Goal: Task Accomplishment & Management: Manage account settings

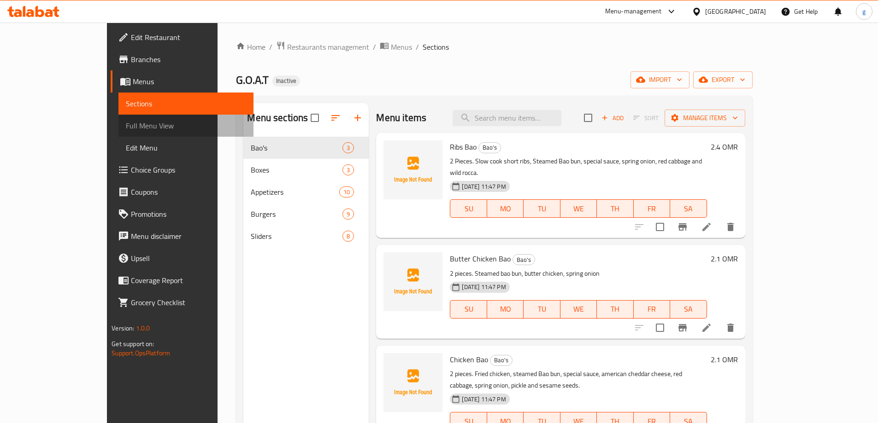
click at [126, 121] on span "Full Menu View" at bounding box center [186, 125] width 120 height 11
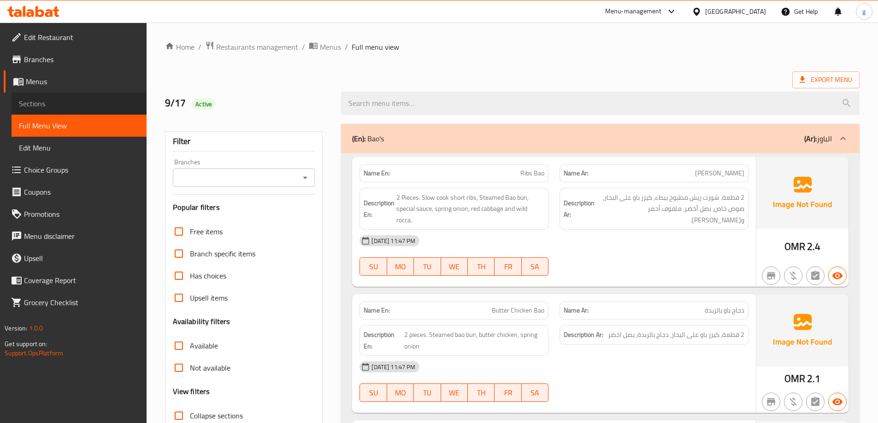
click at [49, 107] on span "Sections" at bounding box center [79, 103] width 120 height 11
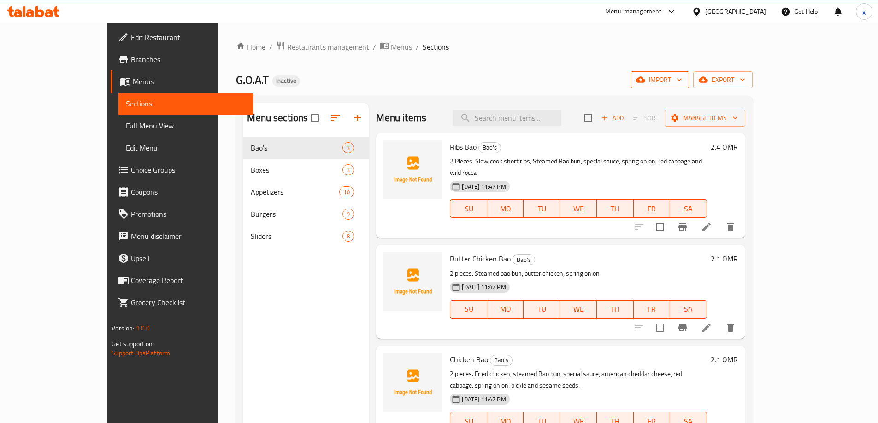
click at [682, 81] on span "import" at bounding box center [660, 80] width 44 height 12
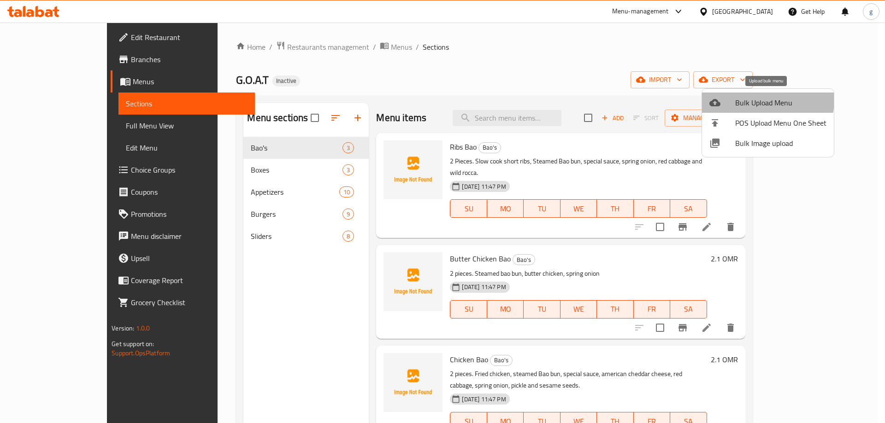
click at [751, 99] on span "Bulk Upload Menu" at bounding box center [780, 102] width 91 height 11
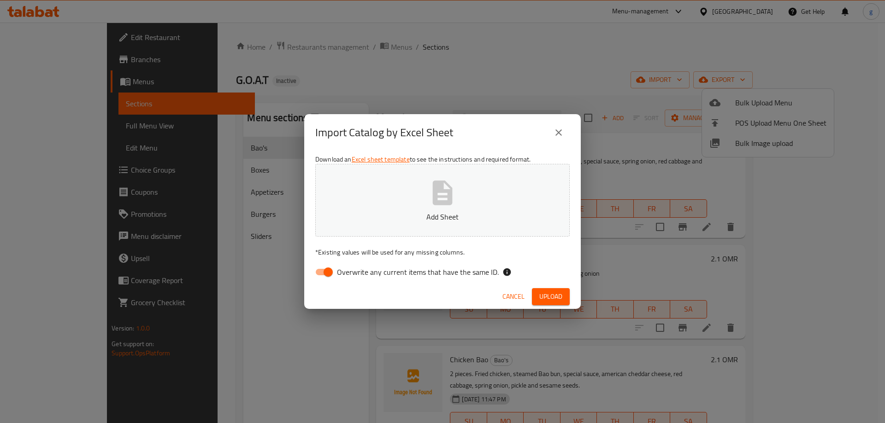
click at [326, 277] on input "Overwrite any current items that have the same ID." at bounding box center [328, 273] width 53 height 18
checkbox input "false"
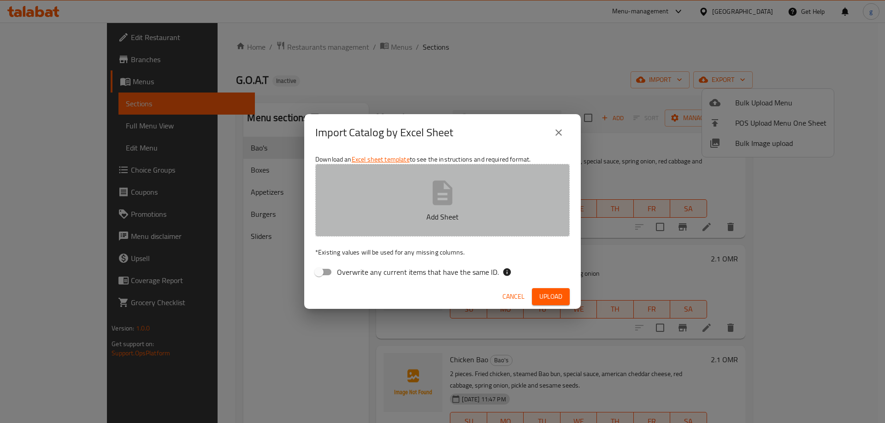
click at [446, 187] on icon "button" at bounding box center [442, 192] width 29 height 29
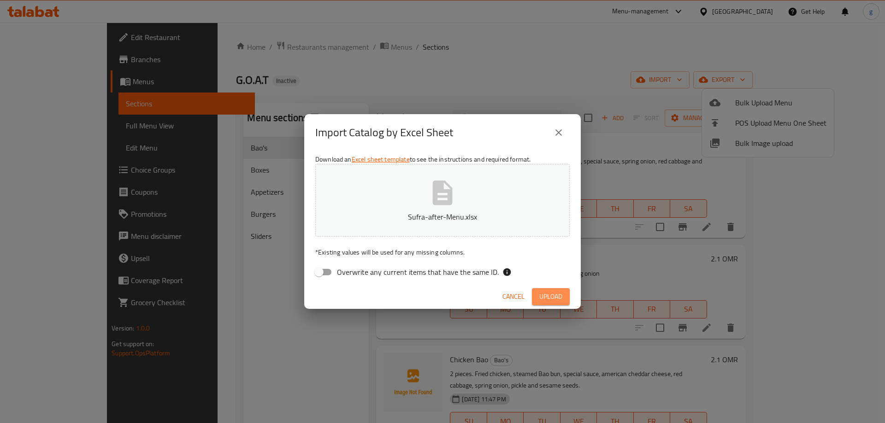
click at [546, 291] on span "Upload" at bounding box center [550, 297] width 23 height 12
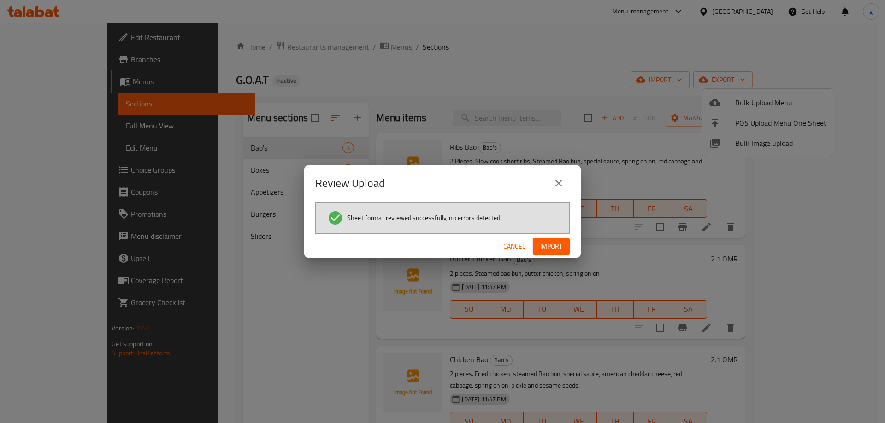
click at [540, 251] on span "Import" at bounding box center [551, 247] width 22 height 12
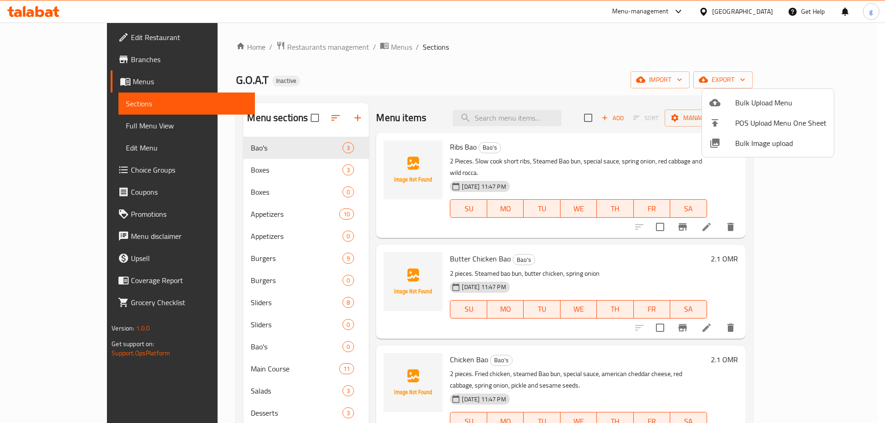
click at [595, 59] on div at bounding box center [442, 211] width 885 height 423
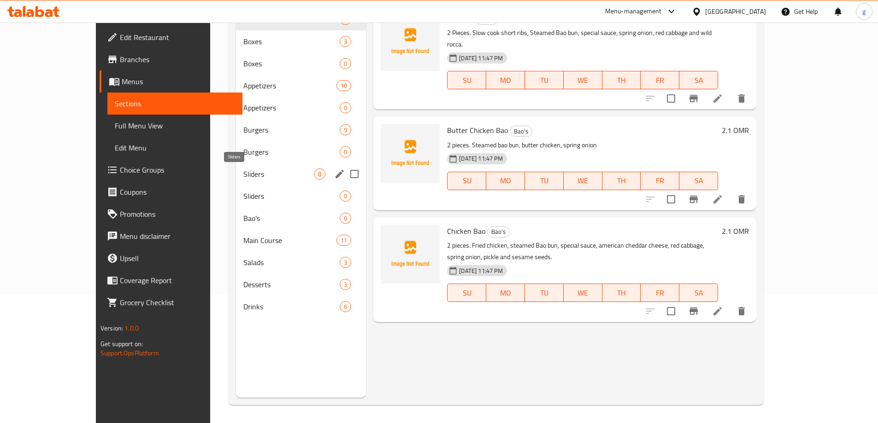
scroll to position [129, 0]
click at [345, 217] on input "Menu sections" at bounding box center [354, 217] width 19 height 19
checkbox input "true"
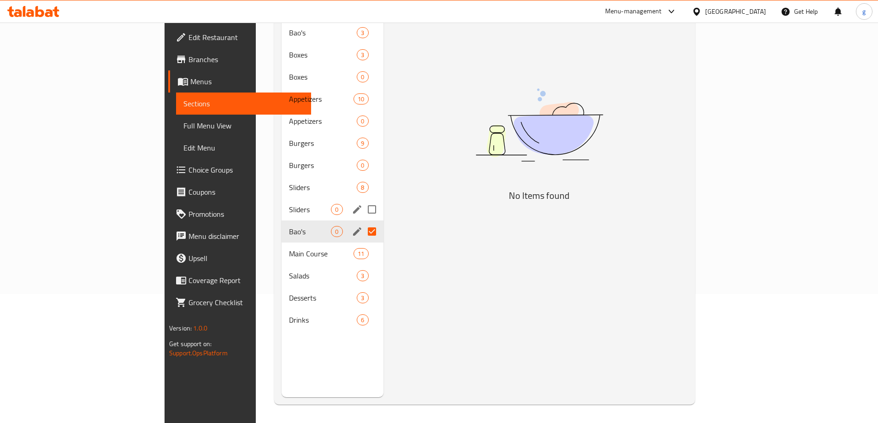
click at [362, 200] on input "Menu sections" at bounding box center [371, 209] width 19 height 19
checkbox input "true"
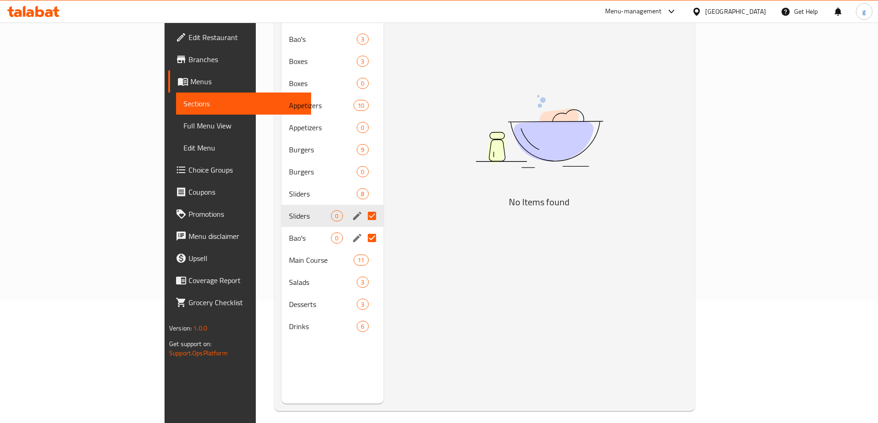
scroll to position [37, 0]
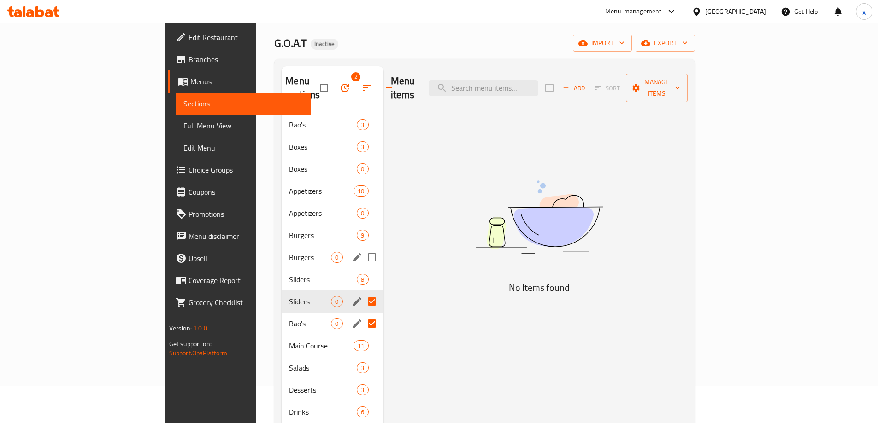
click at [362, 248] on input "Menu sections" at bounding box center [371, 257] width 19 height 19
checkbox input "true"
click at [362, 204] on input "Menu sections" at bounding box center [371, 213] width 19 height 19
checkbox input "true"
click at [362, 159] on input "Menu sections" at bounding box center [371, 168] width 19 height 19
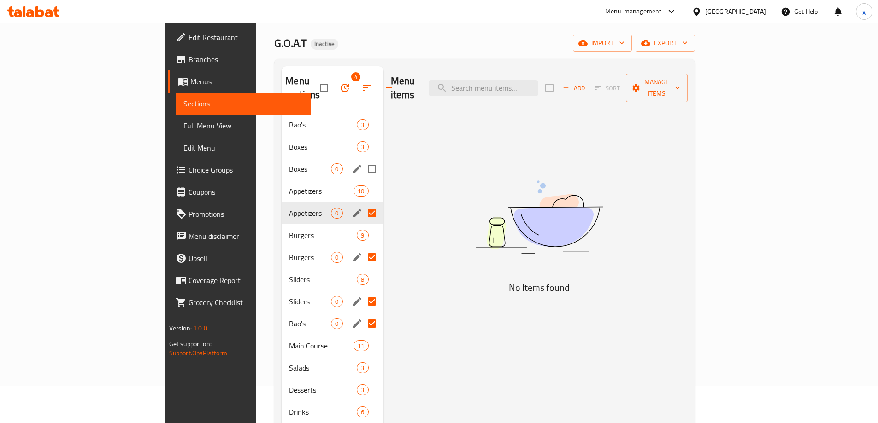
checkbox input "true"
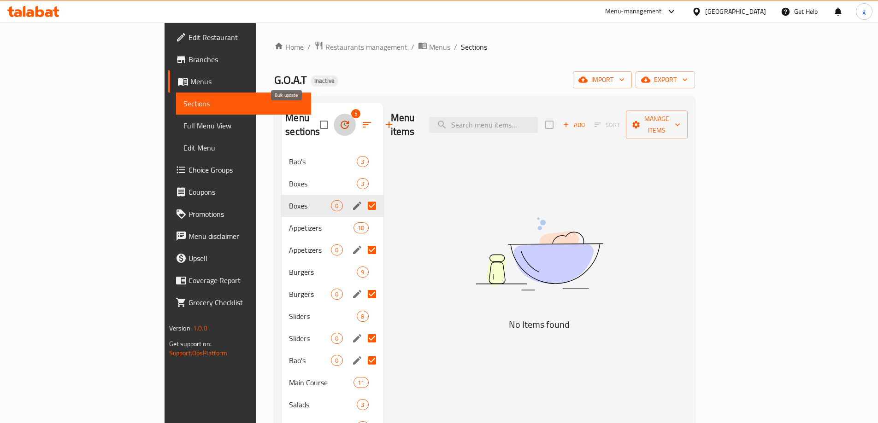
click at [339, 119] on icon "button" at bounding box center [344, 124] width 11 height 11
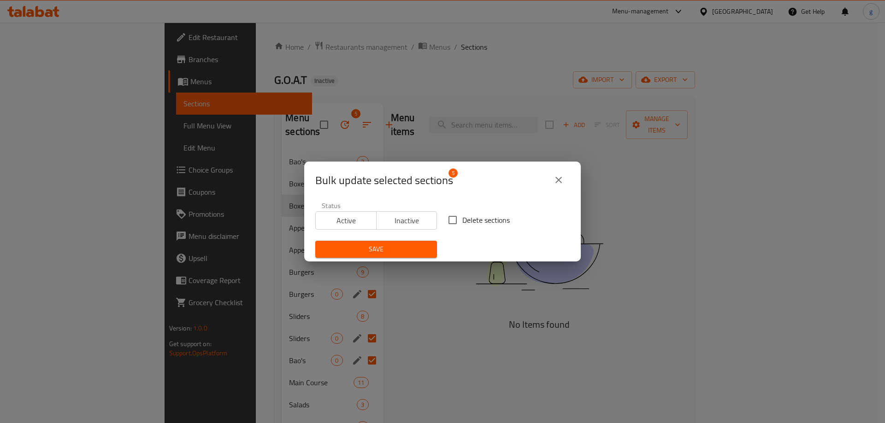
click at [447, 223] on input "Delete sections" at bounding box center [452, 220] width 19 height 19
checkbox input "true"
click at [416, 242] on button "Save" at bounding box center [376, 249] width 122 height 17
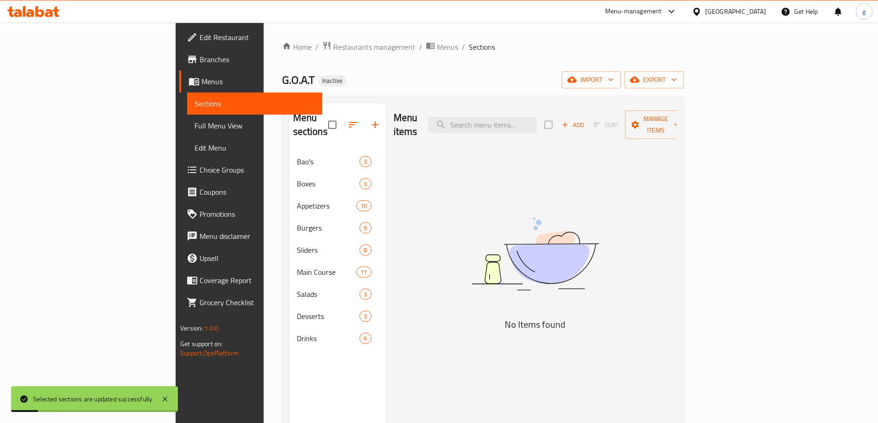
click at [289, 351] on div "Menu sections Bao's 3 Boxes 3 Appetizers 10 Burgers 9 Sliders 8 Main Course 11 …" at bounding box center [337, 314] width 97 height 423
click at [194, 130] on span "Full Menu View" at bounding box center [254, 125] width 120 height 11
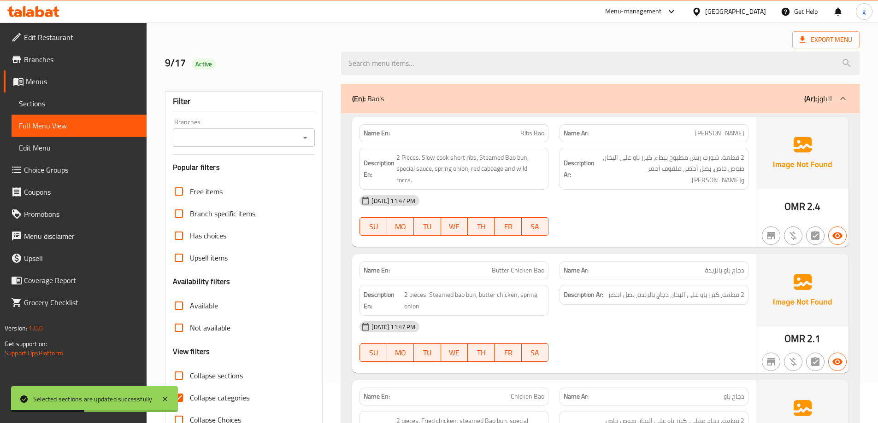
scroll to position [46, 0]
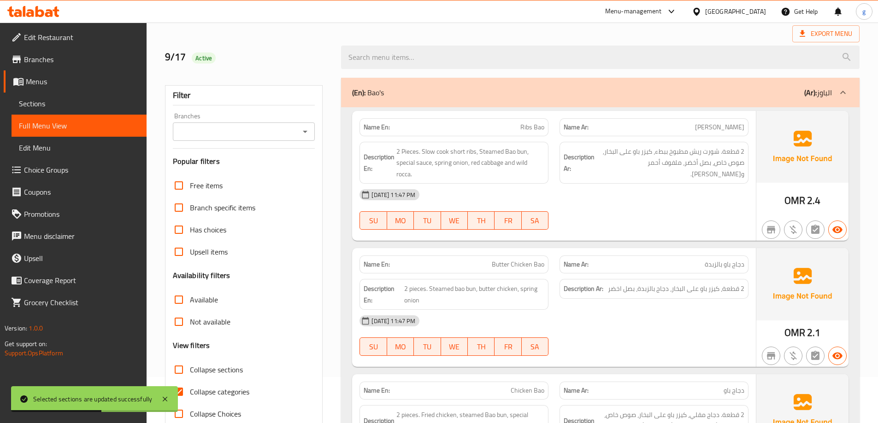
click at [842, 94] on icon at bounding box center [842, 92] width 11 height 11
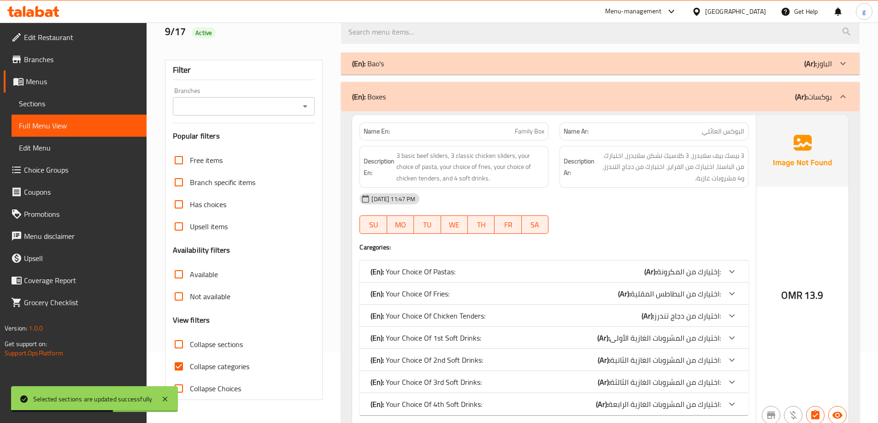
scroll to position [92, 0]
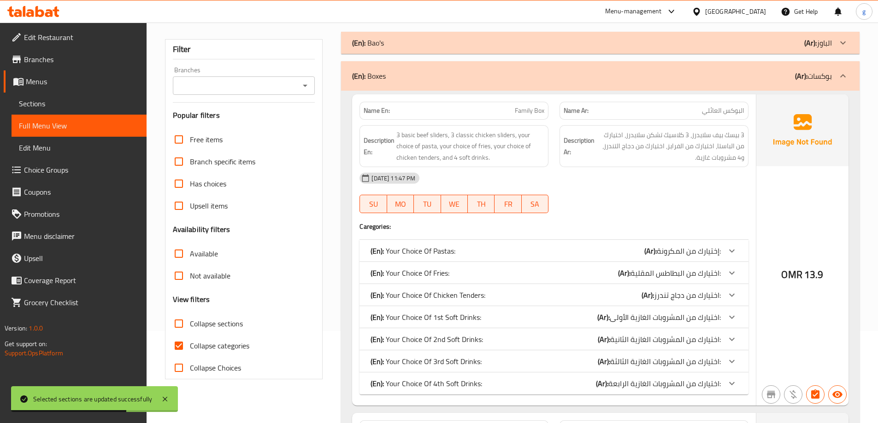
click at [811, 74] on p "(Ar): بوكسات" at bounding box center [813, 75] width 37 height 11
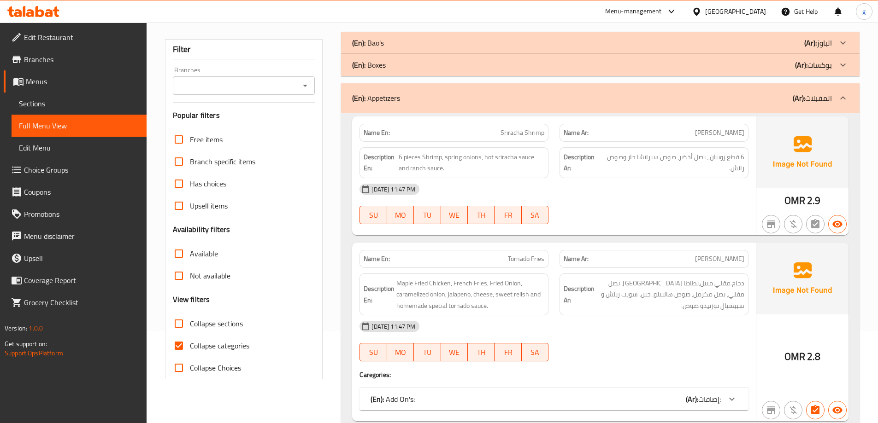
click at [177, 347] on input "Collapse categories" at bounding box center [179, 346] width 22 height 22
checkbox input "false"
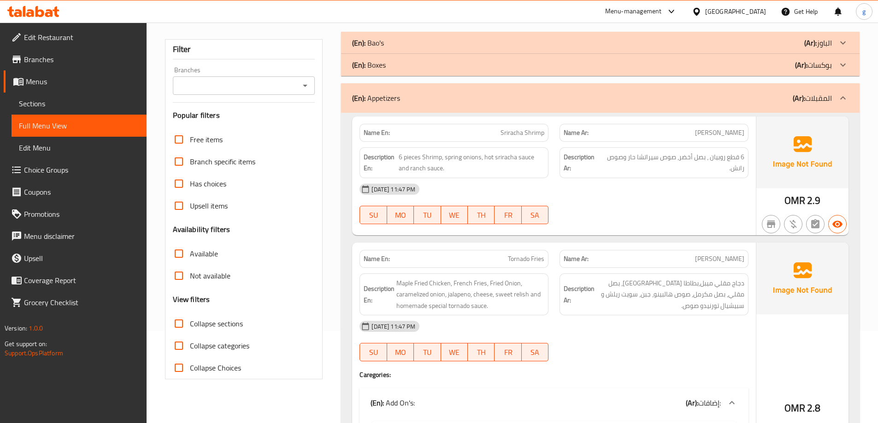
click at [728, 99] on div "(En): Appetizers (Ar): المقبلات" at bounding box center [592, 98] width 480 height 11
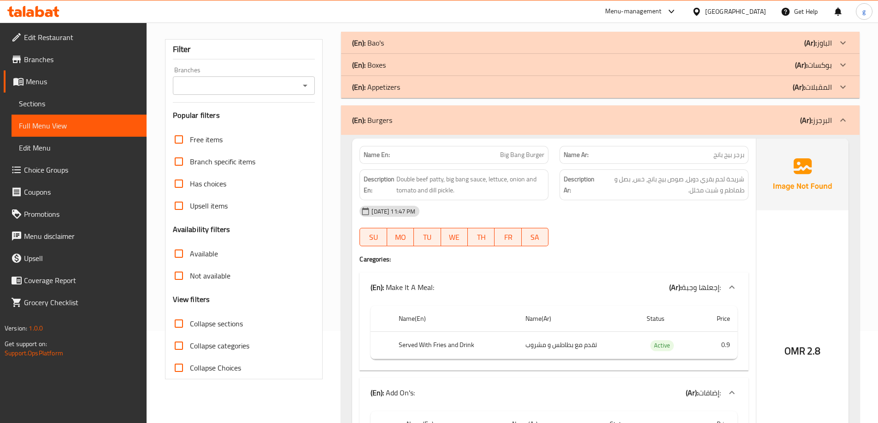
click at [728, 119] on div "(En): Burgers (Ar): البرجرز" at bounding box center [592, 120] width 480 height 11
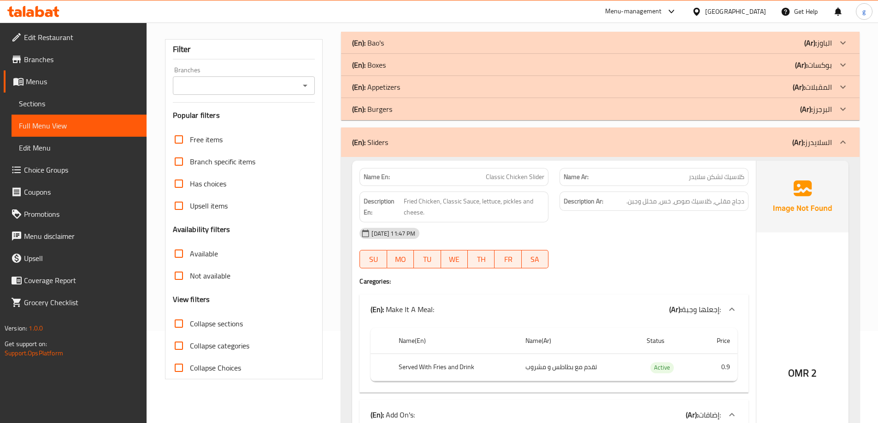
click at [728, 154] on div "(En): Sliders (Ar): السلايدرز" at bounding box center [600, 142] width 518 height 29
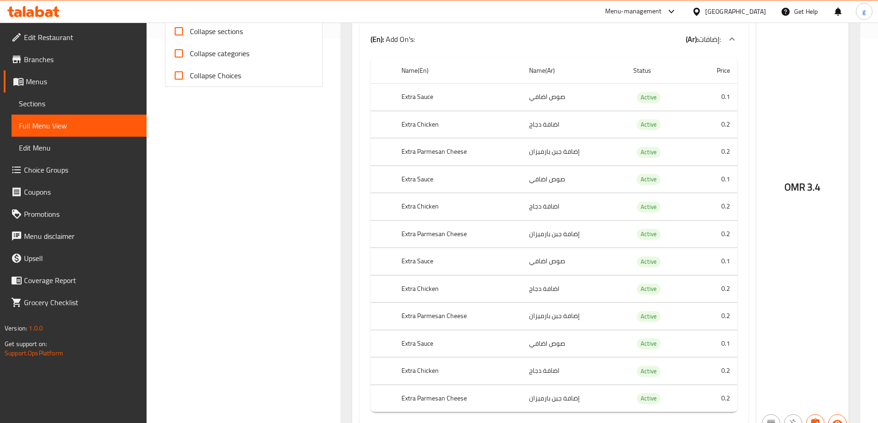
scroll to position [369, 0]
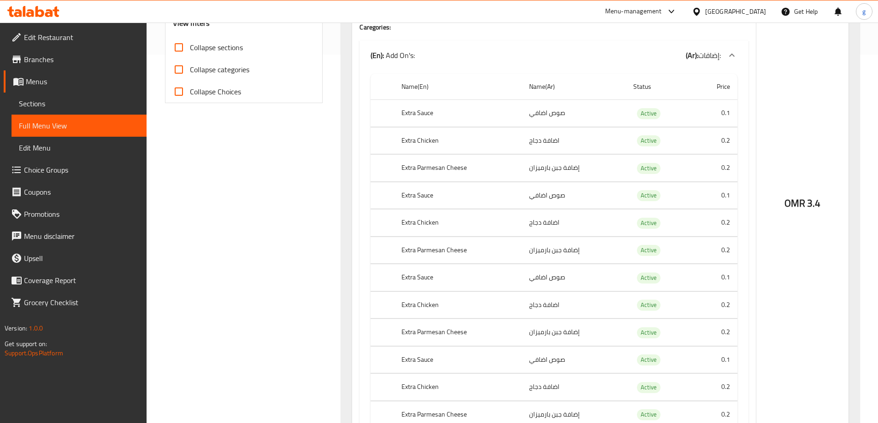
click at [84, 107] on span "Sections" at bounding box center [79, 103] width 120 height 11
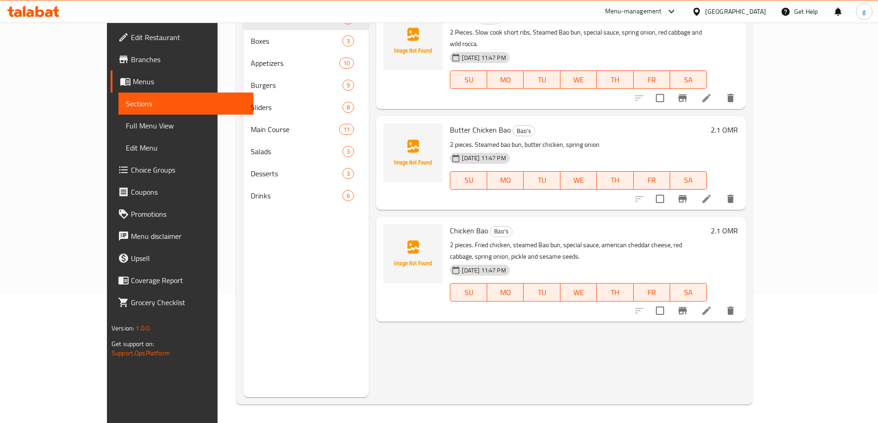
scroll to position [129, 0]
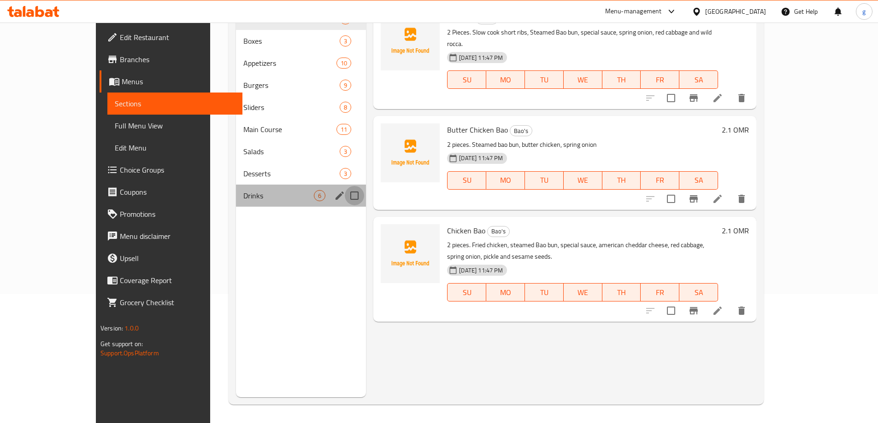
click at [345, 195] on input "Menu sections" at bounding box center [354, 195] width 19 height 19
checkbox input "true"
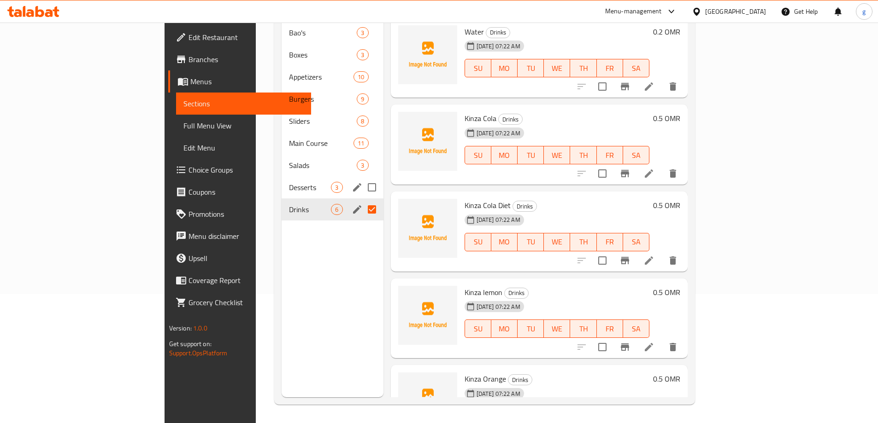
click at [362, 178] on input "Menu sections" at bounding box center [371, 187] width 19 height 19
checkbox input "true"
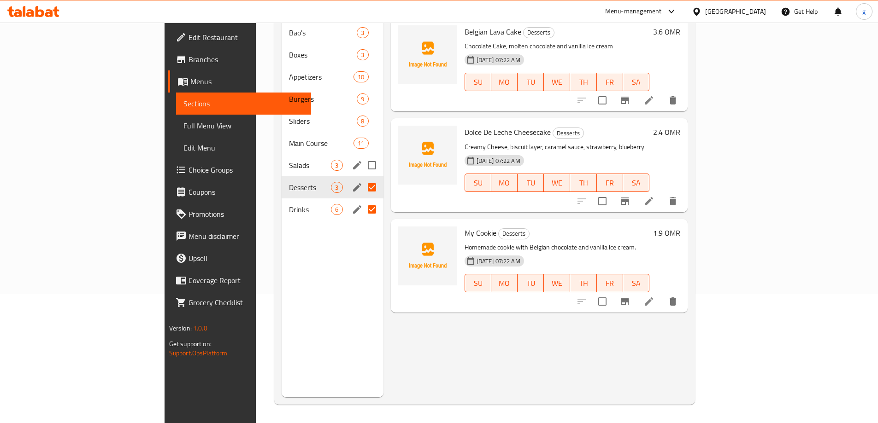
click at [362, 156] on input "Menu sections" at bounding box center [371, 165] width 19 height 19
checkbox input "true"
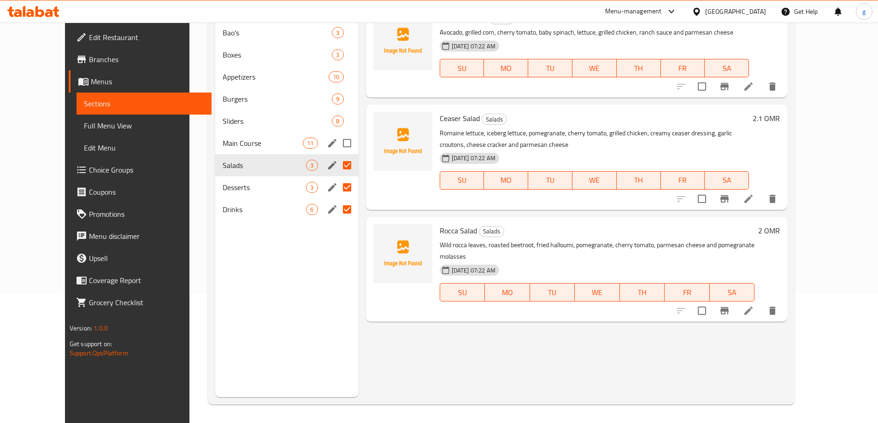
click at [337, 134] on input "Menu sections" at bounding box center [346, 143] width 19 height 19
checkbox input "true"
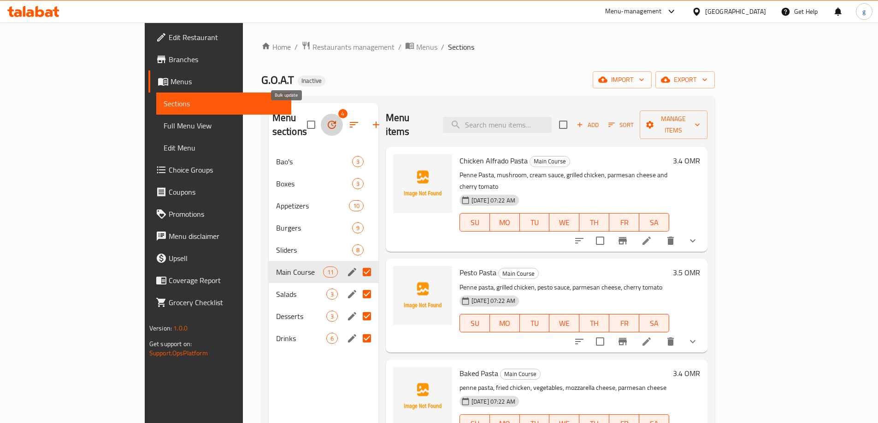
click at [328, 121] on icon "button" at bounding box center [332, 125] width 8 height 8
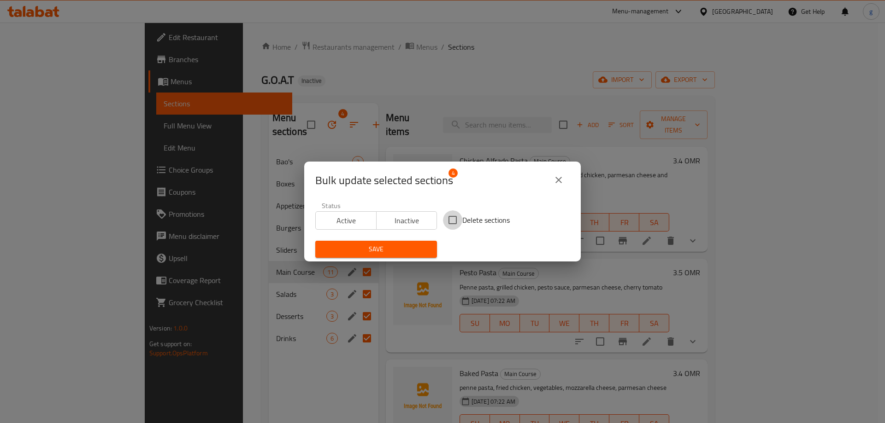
click at [450, 217] on input "Delete sections" at bounding box center [452, 220] width 19 height 19
checkbox input "true"
click at [391, 247] on span "Save" at bounding box center [376, 250] width 107 height 12
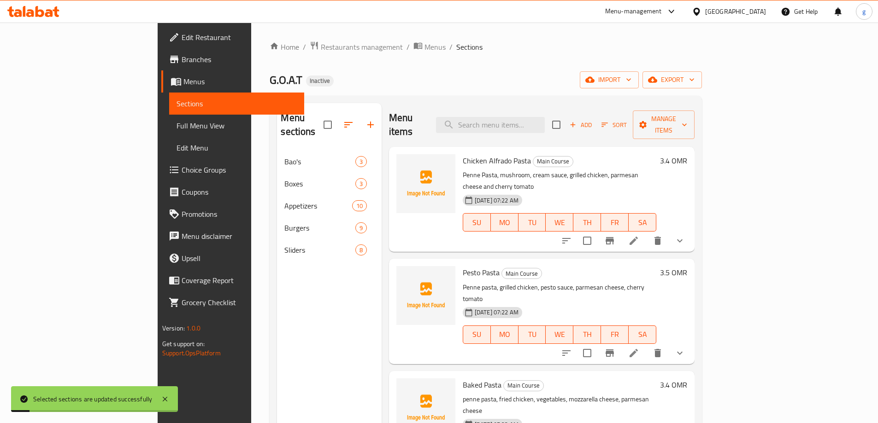
click at [277, 292] on div "Menu sections Bao's 3 Boxes 3 Appetizers 10 Burgers 9 Sliders 8" at bounding box center [329, 314] width 104 height 423
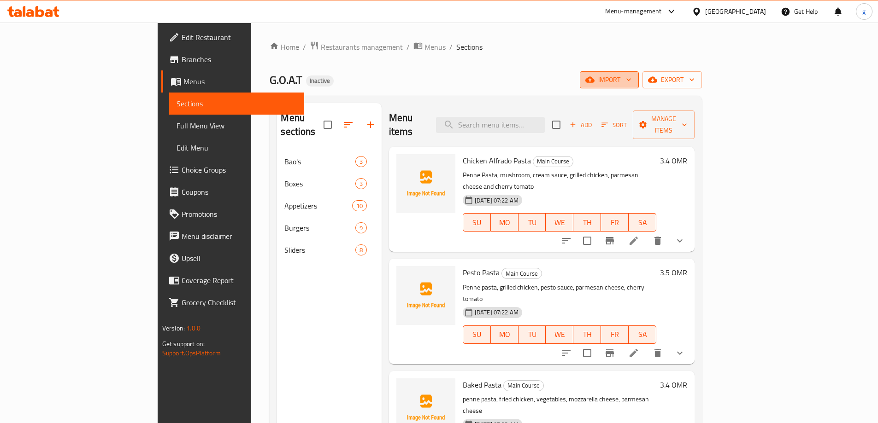
click at [631, 79] on span "import" at bounding box center [609, 80] width 44 height 12
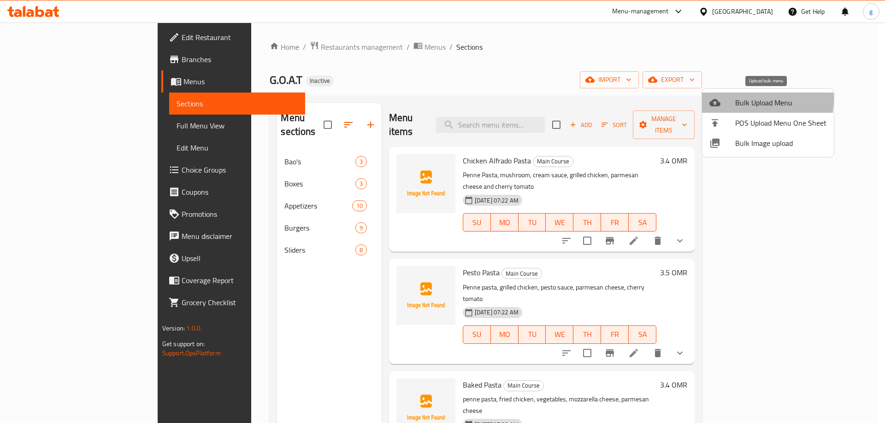
click at [727, 99] on div at bounding box center [722, 102] width 26 height 11
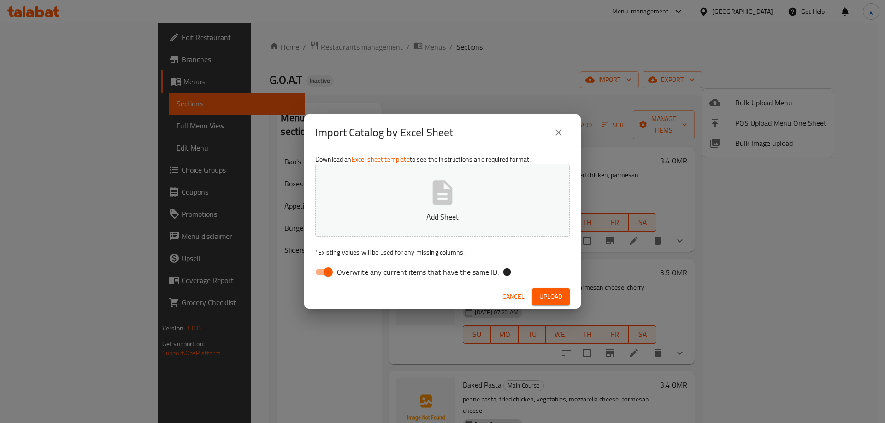
click at [329, 273] on input "Overwrite any current items that have the same ID." at bounding box center [328, 273] width 53 height 18
checkbox input "false"
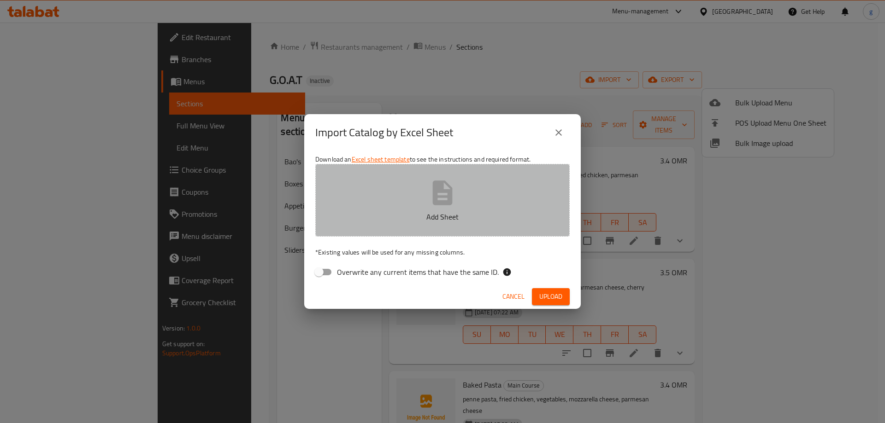
click at [439, 188] on icon "button" at bounding box center [443, 193] width 20 height 24
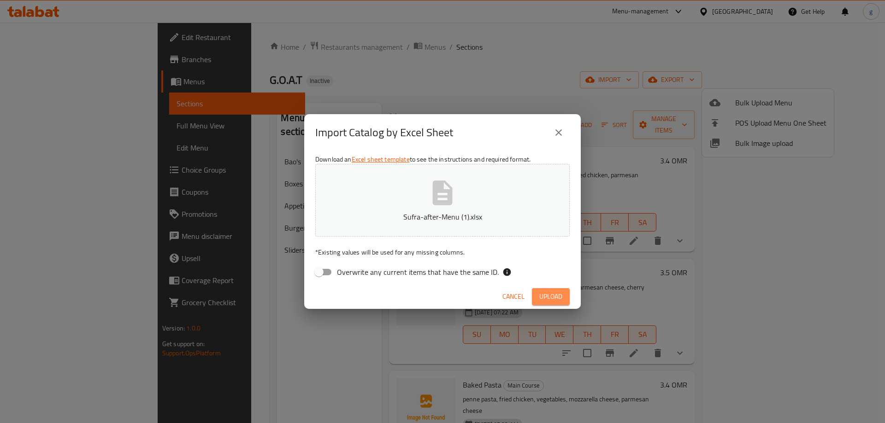
click at [559, 293] on span "Upload" at bounding box center [550, 297] width 23 height 12
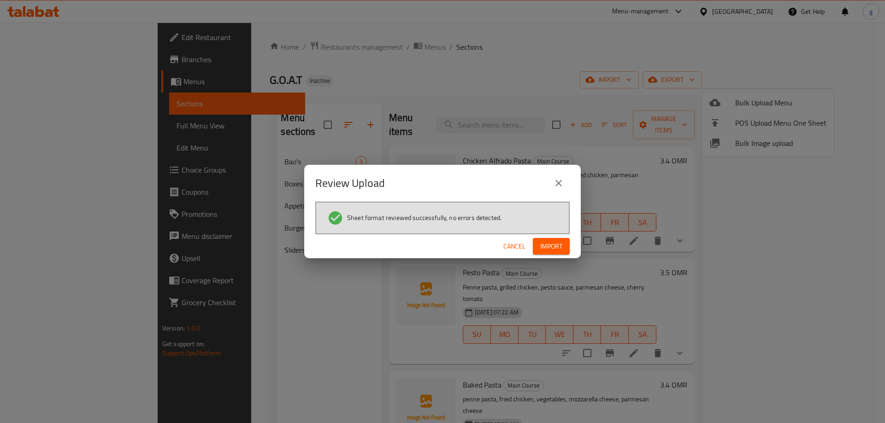
click at [562, 246] on span "Import" at bounding box center [551, 247] width 22 height 12
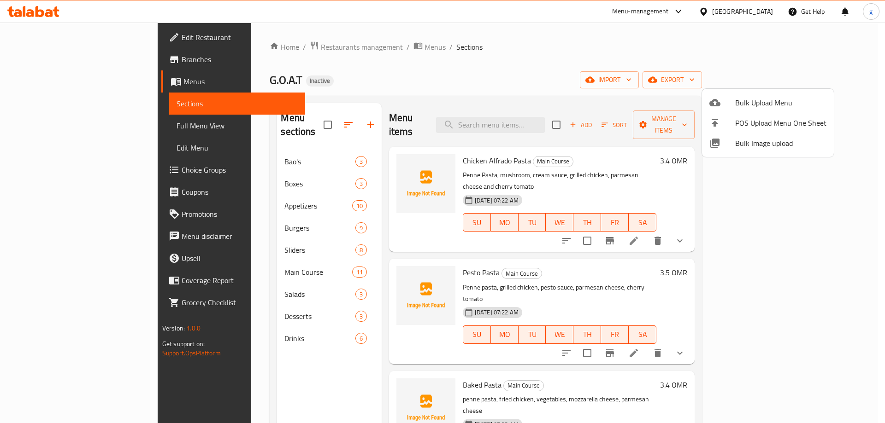
click at [247, 367] on div at bounding box center [442, 211] width 885 height 423
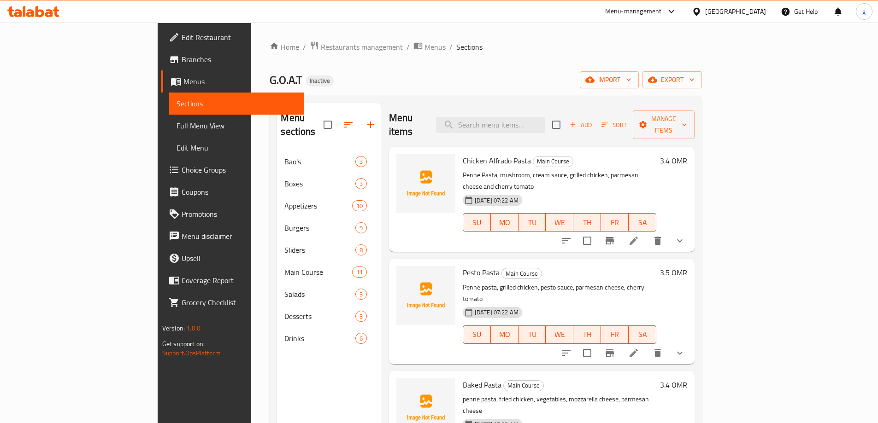
click at [169, 133] on link "Full Menu View" at bounding box center [236, 126] width 135 height 22
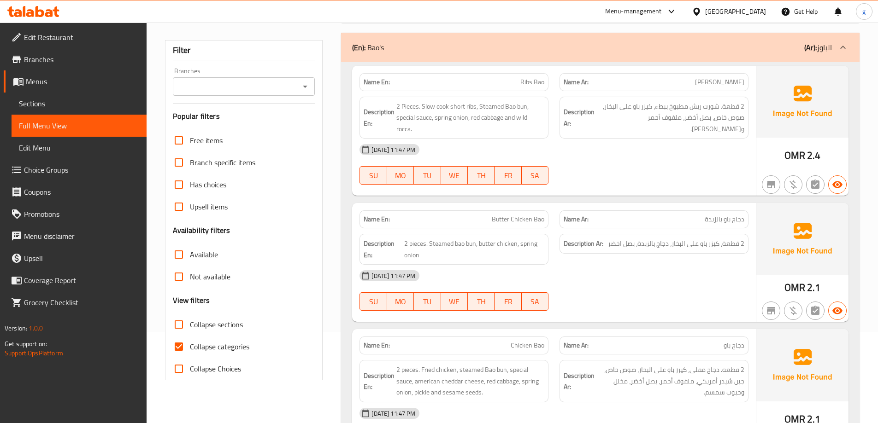
scroll to position [92, 0]
click at [186, 342] on input "Collapse categories" at bounding box center [179, 346] width 22 height 22
checkbox input "false"
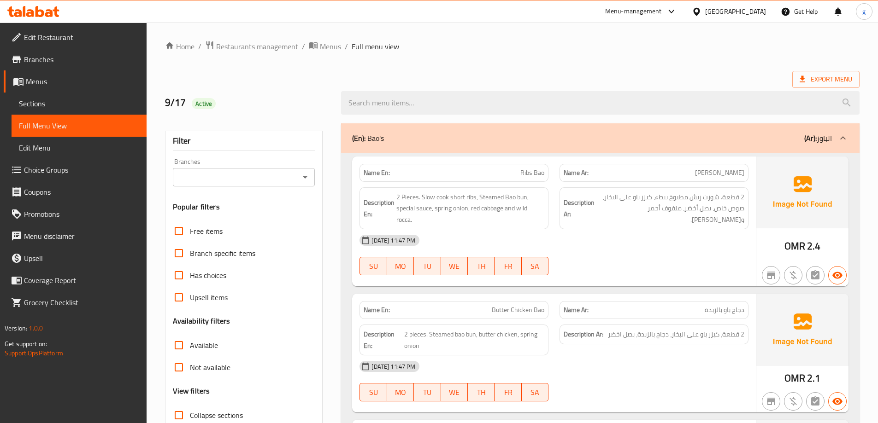
scroll to position [0, 0]
click at [571, 138] on div "(En): Bao's (Ar): الباوز" at bounding box center [592, 138] width 480 height 11
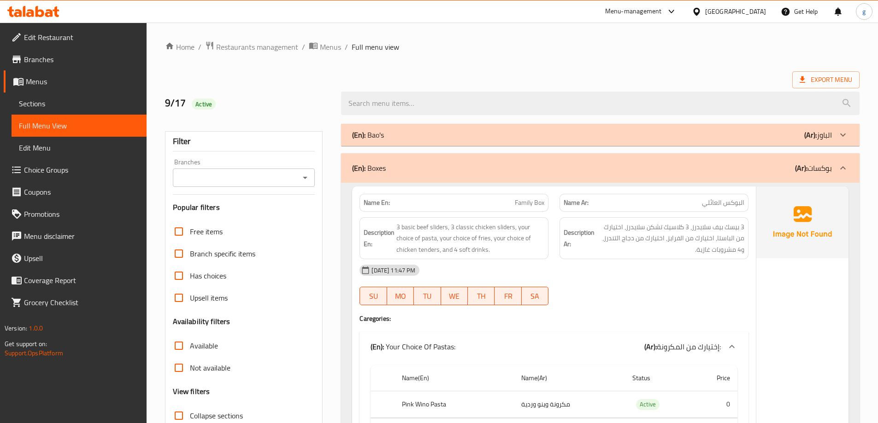
click at [623, 161] on div "(En): Boxes (Ar): بوكسات" at bounding box center [600, 167] width 518 height 29
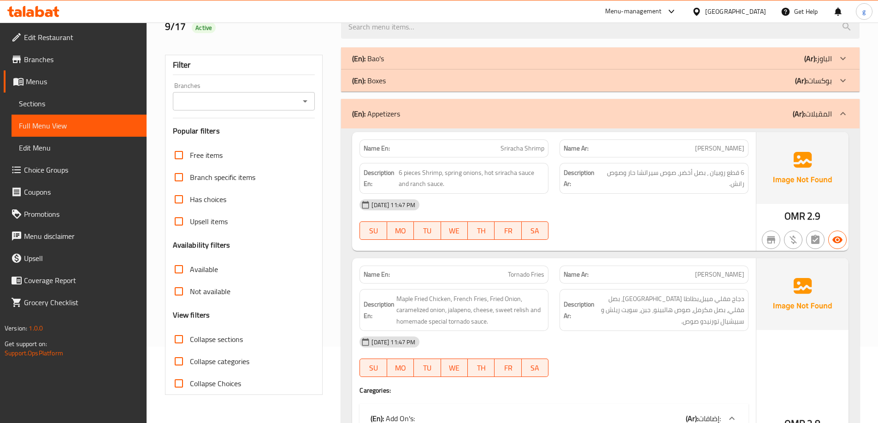
scroll to position [92, 0]
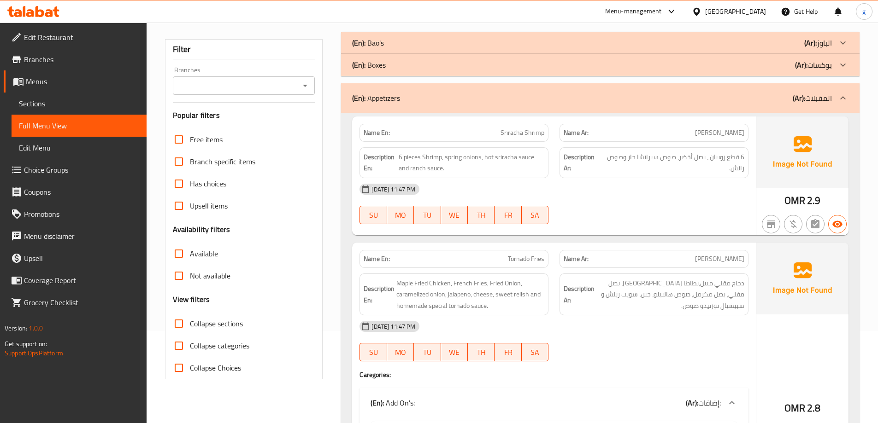
click at [667, 102] on div "(En): Appetizers (Ar): المقبلات" at bounding box center [592, 98] width 480 height 11
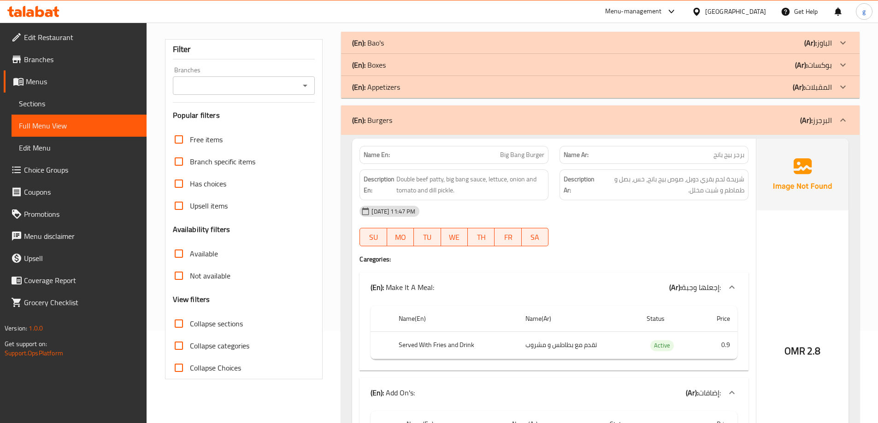
click at [661, 122] on div "(En): Burgers (Ar): البرجرز" at bounding box center [592, 120] width 480 height 11
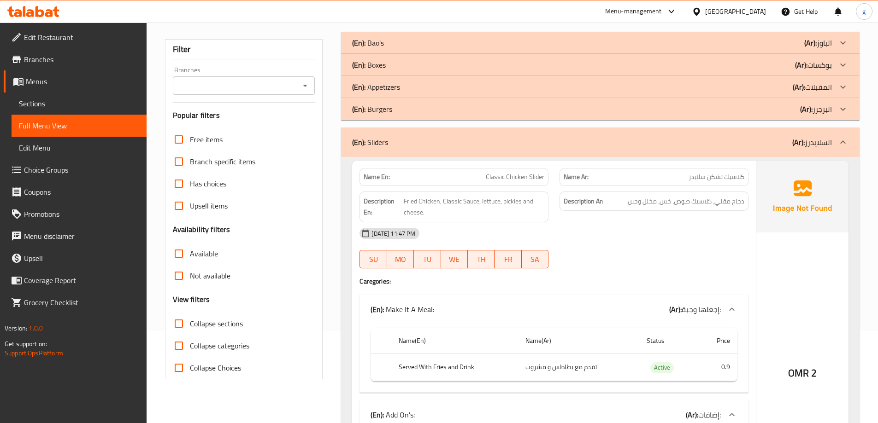
click at [666, 148] on div "(En): Sliders (Ar): السلايدرز" at bounding box center [600, 142] width 518 height 29
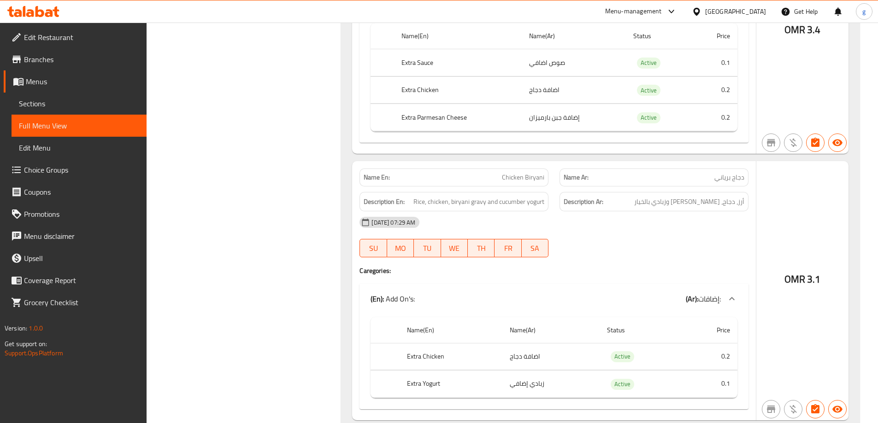
scroll to position [1336, 0]
click at [693, 75] on td "choices table" at bounding box center [553, 75] width 367 height 0
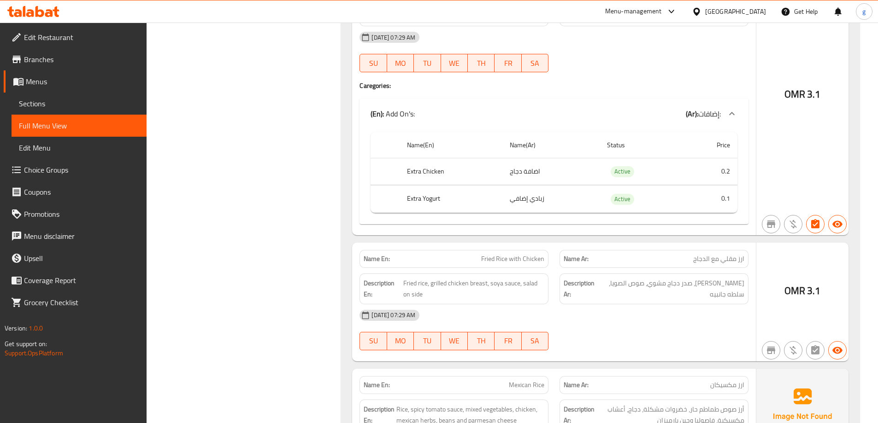
scroll to position [1474, 0]
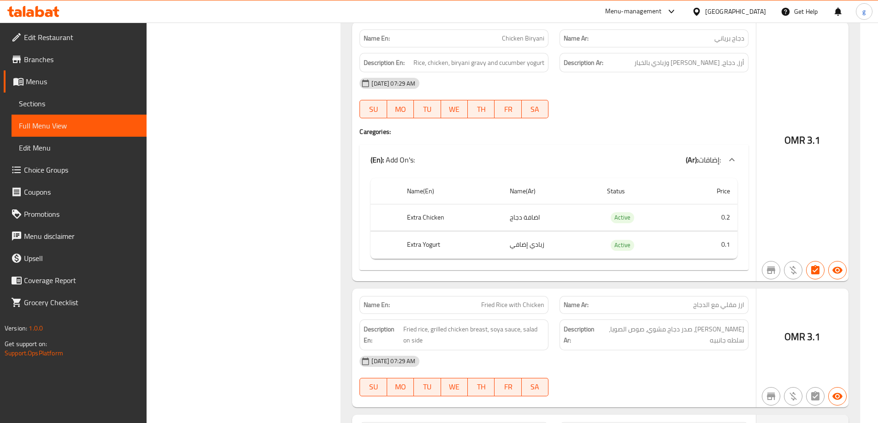
click at [526, 352] on div "[DATE] 07:29 AM" at bounding box center [554, 362] width 400 height 22
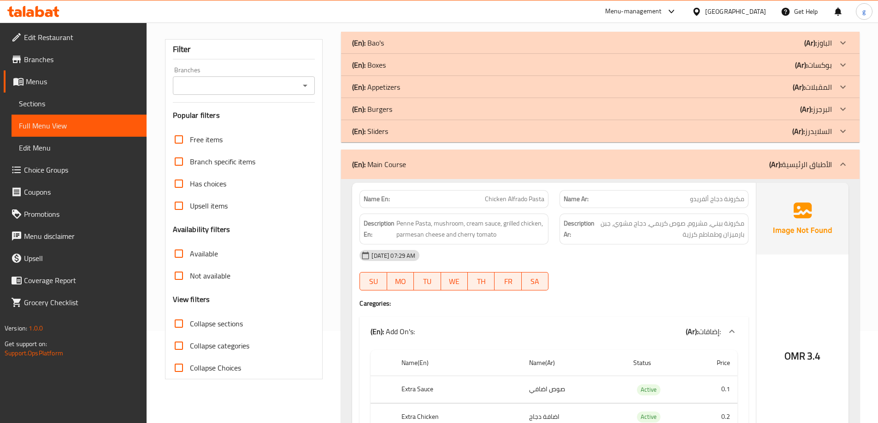
scroll to position [230, 0]
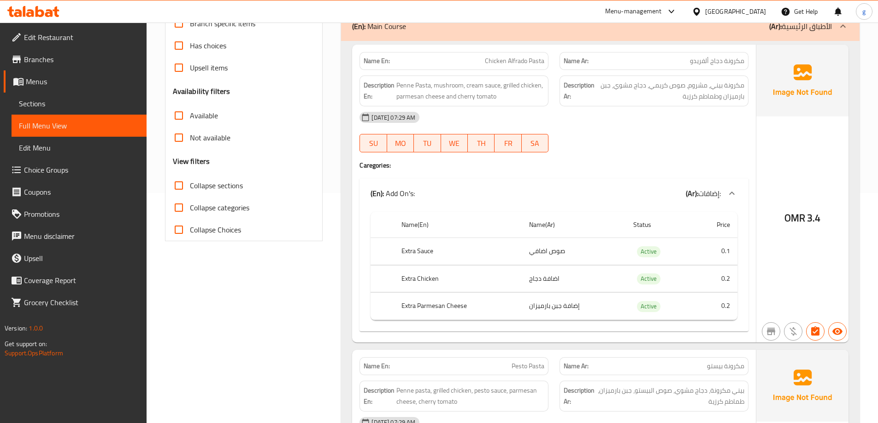
click at [713, 138] on div "[DATE] 07:29 AM SU MO TU WE TH FR SA" at bounding box center [554, 132] width 400 height 52
click at [695, 64] on span "مكرونة دجاج ألفريدو" at bounding box center [717, 61] width 54 height 10
click at [550, 84] on div "Description En: Penne Pasta, mushroom, cream sauce, grilled chicken, parmesan c…" at bounding box center [454, 91] width 200 height 42
click at [695, 90] on span "مكرونة بيني، مشروم، صوص كريمي، دجاج مشوي، جبن بارميزان وطماطم كرزية" at bounding box center [670, 91] width 148 height 23
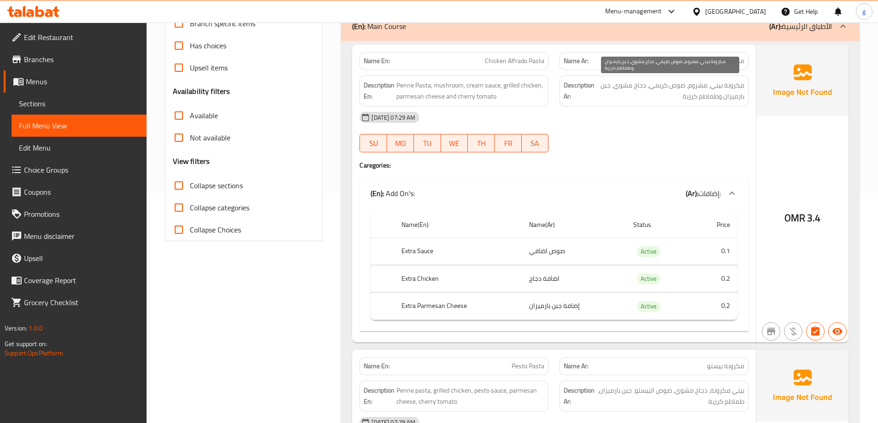
click at [690, 100] on span "مكرونة بيني، مشروم، صوص كريمي، دجاج مشوي، جبن بارميزان وطماطم كرزية" at bounding box center [670, 91] width 148 height 23
click at [706, 100] on span "مكرونة بيني، مشروم، صوص كريمي، دجاج مشوي، جبن بارميزان وطماطم كرزية" at bounding box center [670, 91] width 148 height 23
click at [684, 111] on div "[DATE] 07:29 AM" at bounding box center [554, 117] width 400 height 22
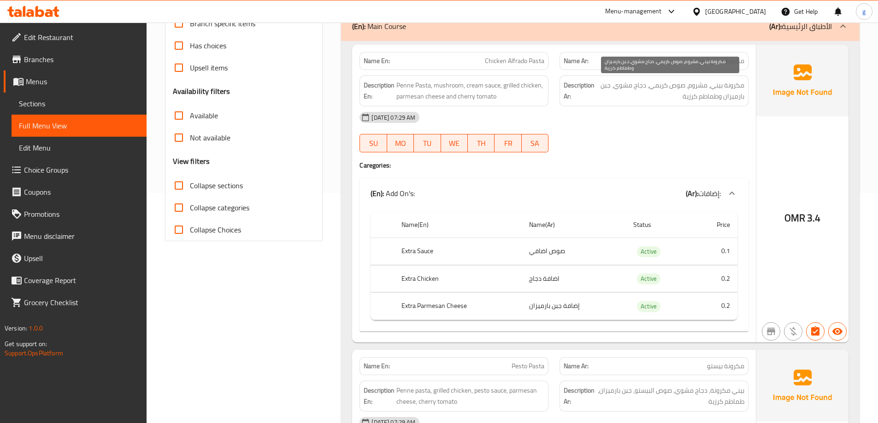
click at [681, 98] on span "مكرونة بيني، مشروم، صوص كريمي، دجاج مشوي، جبن بارميزان وطماطم كرزية" at bounding box center [670, 91] width 148 height 23
click at [693, 95] on span "مكرونة بيني، مشروم، صوص كريمي، دجاج مشوي، جبن بارميزان وطماطم كرزية" at bounding box center [670, 91] width 148 height 23
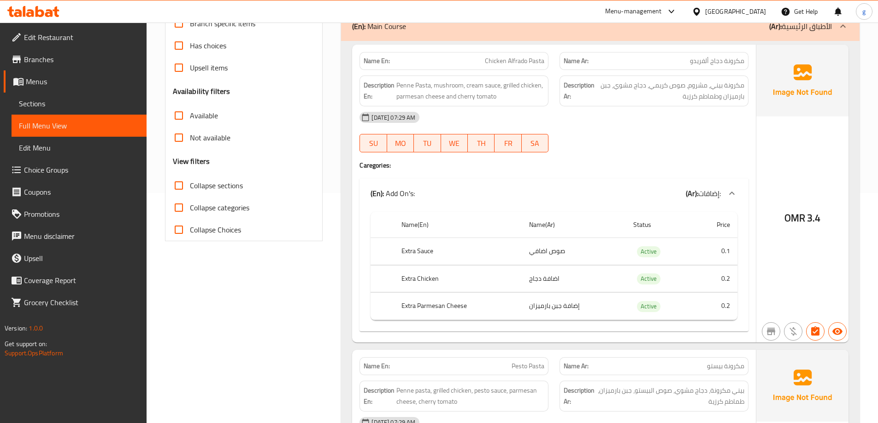
click at [710, 107] on div "[DATE] 07:29 AM" at bounding box center [554, 117] width 400 height 22
click at [710, 94] on span "مكرونة بيني، مشروم، صوص كريمي، دجاج مشوي، جبن بارميزان وطماطم كرزية" at bounding box center [670, 91] width 148 height 23
click at [680, 92] on span "مكرونة بيني، مشروم، صوص كريمي، دجاج مشوي، جبن بارميزان وطماطم كرزية" at bounding box center [670, 91] width 148 height 23
click at [709, 86] on span "مكرونة بيني، مشروم، صوص كريمي، دجاج مشوي، جبن بارميزان وطماطم كرزية" at bounding box center [670, 91] width 148 height 23
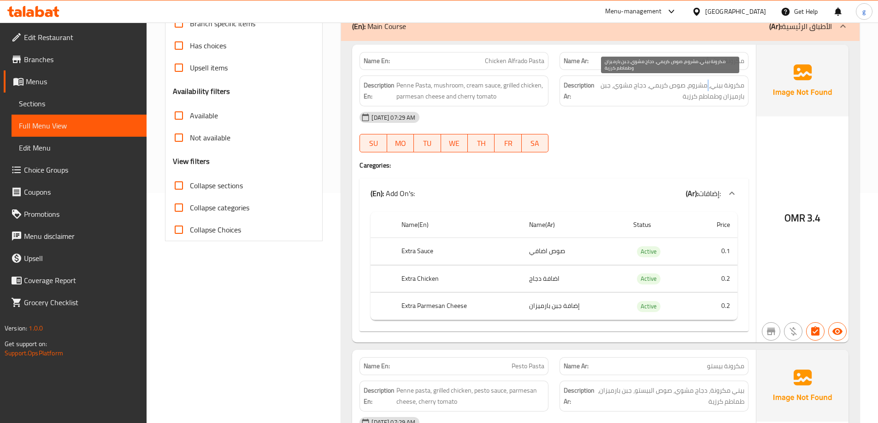
click at [709, 86] on span "مكرونة بيني، مشروم، صوص كريمي، دجاج مشوي، جبن بارميزان وطماطم كرزية" at bounding box center [670, 91] width 148 height 23
click at [700, 96] on span "مكرونة بيني، مشروم، صوص كريمي، دجاج مشوي، جبن بارميزان وطماطم كرزية" at bounding box center [670, 91] width 148 height 23
click at [714, 89] on span "مكرونة بيني، مشروم، صوص كريمي، دجاج مشوي، جبن بارميزان وطماطم كرزية" at bounding box center [670, 91] width 148 height 23
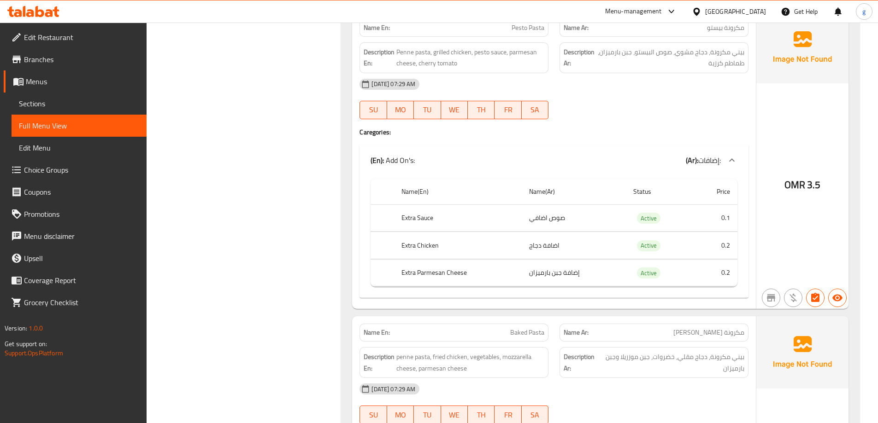
scroll to position [553, 0]
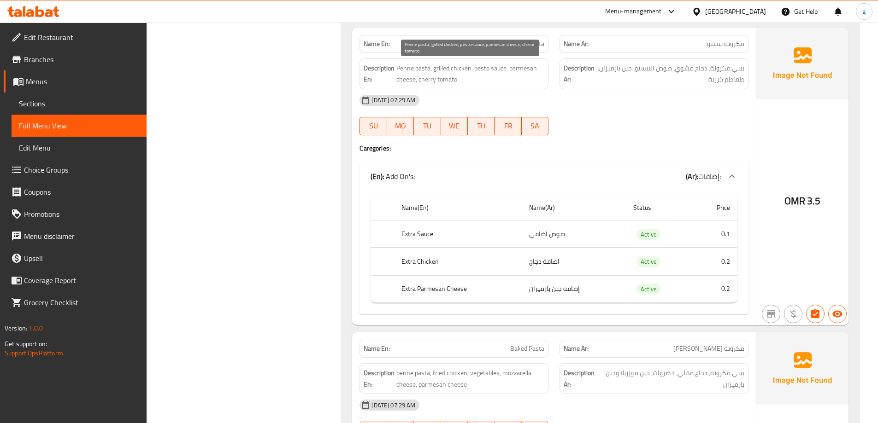
click at [486, 68] on span "Penne pasta, grilled chicken, pesto sauce, parmesan cheese, cherry tomato" at bounding box center [470, 74] width 148 height 23
click at [486, 67] on span "Penne pasta, grilled chicken, pesto sauce, parmesan cheese, cherry tomato" at bounding box center [470, 74] width 148 height 23
copy span "pesto"
click at [694, 87] on div "Description Ar: بيني مكرونة، دجاج مشوي، صوص البيستو، جبن بارميزان، طماطم كرزية" at bounding box center [653, 74] width 189 height 31
click at [683, 157] on div "Name En: Pesto Pasta Name Ar: مكرونة بيستو Description En: Penne pasta, grilled…" at bounding box center [554, 177] width 404 height 298
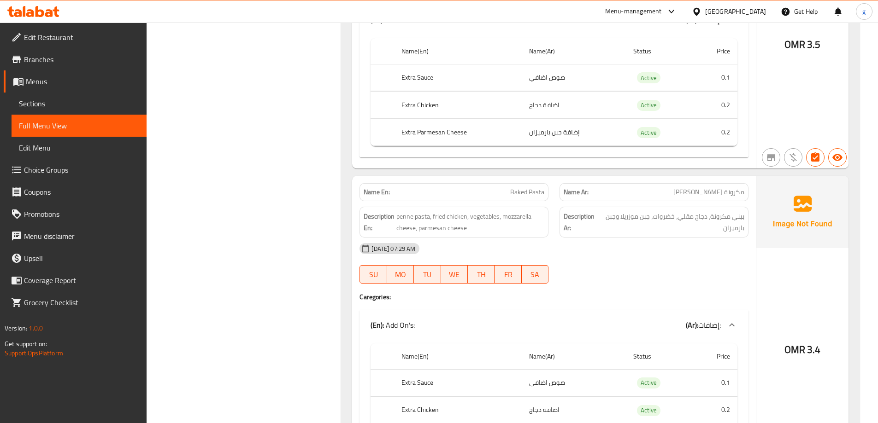
scroll to position [783, 0]
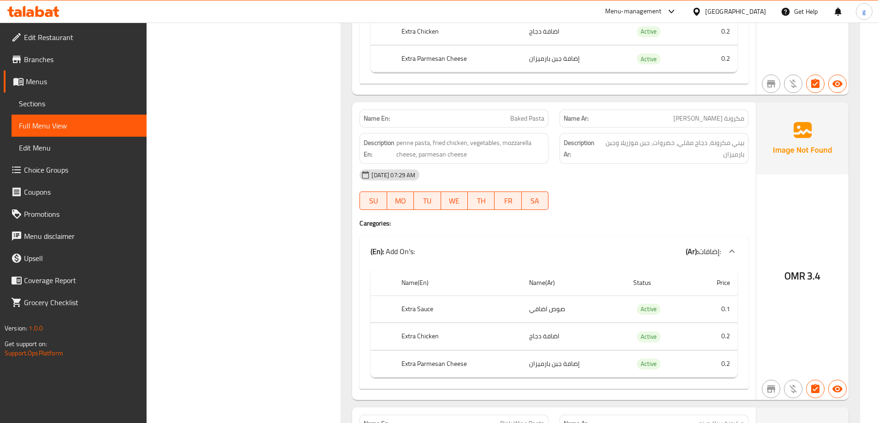
click at [516, 121] on span "Baked Pasta" at bounding box center [527, 119] width 34 height 10
click at [516, 124] on div "Name En: Baked Pasta" at bounding box center [453, 119] width 189 height 18
click at [511, 120] on span "Baked Pasta" at bounding box center [527, 119] width 34 height 10
drag, startPoint x: 511, startPoint y: 120, endPoint x: 522, endPoint y: 123, distance: 11.8
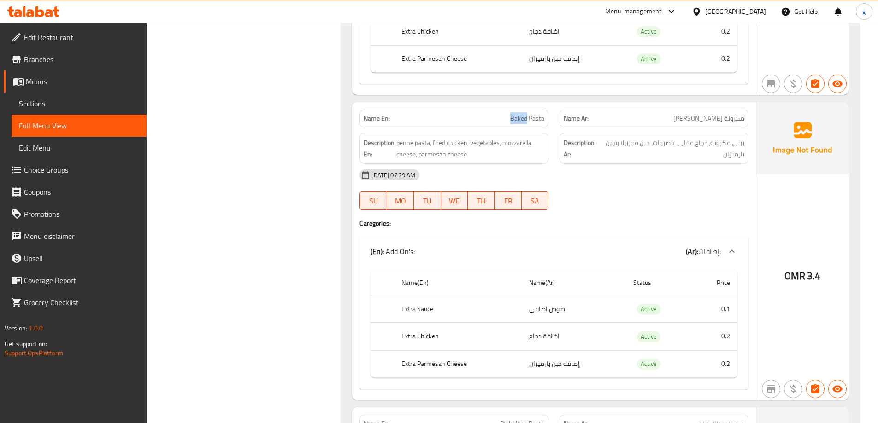
click at [522, 123] on span "Baked Pasta" at bounding box center [527, 119] width 34 height 10
click at [525, 119] on span "Baked Pasta" at bounding box center [527, 119] width 34 height 10
drag, startPoint x: 498, startPoint y: 117, endPoint x: 542, endPoint y: 122, distance: 44.9
click at [542, 122] on p "Name En: Baked Pasta" at bounding box center [454, 119] width 181 height 10
click at [507, 118] on p "Name En: Baked Pasta" at bounding box center [454, 119] width 181 height 10
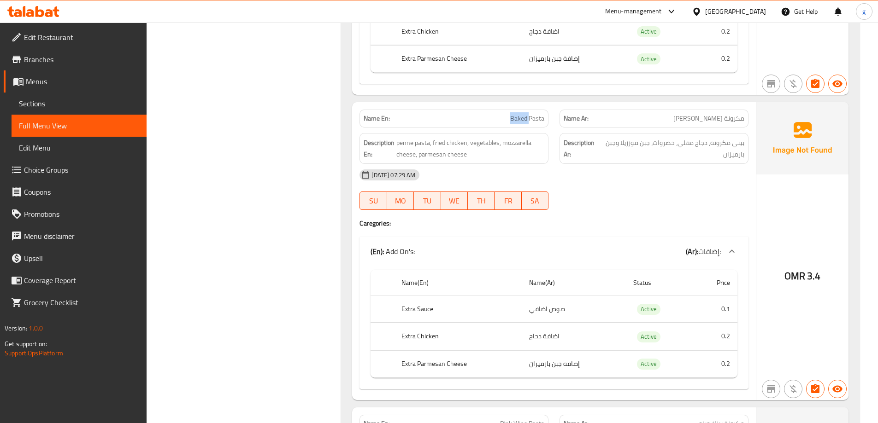
click at [507, 118] on p "Name En: Baked Pasta" at bounding box center [454, 119] width 181 height 10
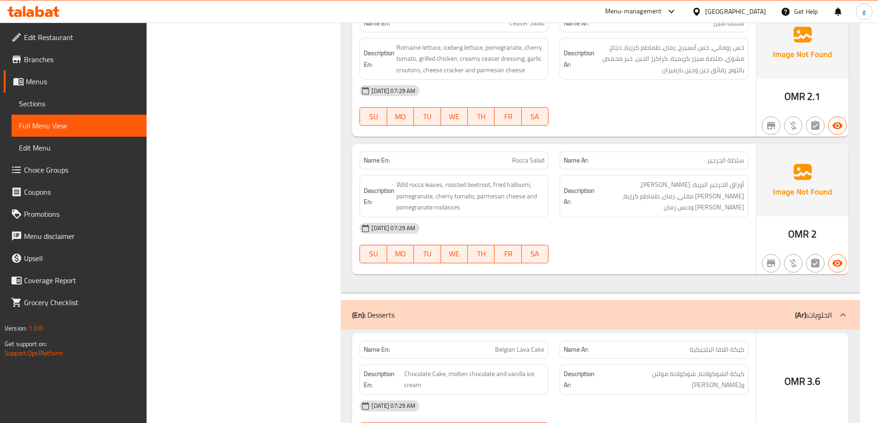
scroll to position [2811, 0]
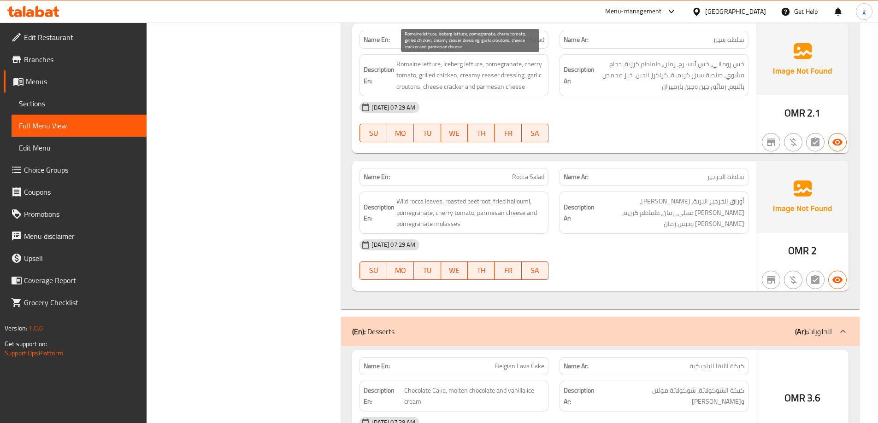
click at [452, 88] on span "Romaine lettuce, iceberg lettuce, pomegranate, cherry tomato, grilled chicken, …" at bounding box center [470, 76] width 148 height 34
click at [453, 88] on span "Romaine lettuce, iceberg lettuce, pomegranate, cherry tomato, grilled chicken, …" at bounding box center [470, 76] width 148 height 34
drag, startPoint x: 444, startPoint y: 87, endPoint x: 460, endPoint y: 93, distance: 17.0
click at [460, 93] on div "Description En: Romaine lettuce, iceberg lettuce, pomegranate, cherry tomato, g…" at bounding box center [453, 75] width 189 height 42
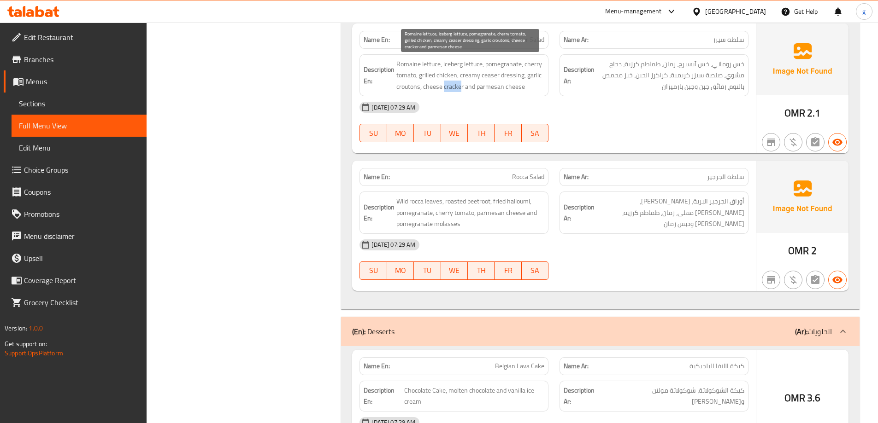
click at [461, 89] on span "Romaine lettuce, iceberg lettuce, pomegranate, cherry tomato, grilled chicken, …" at bounding box center [470, 76] width 148 height 34
drag, startPoint x: 463, startPoint y: 89, endPoint x: 444, endPoint y: 94, distance: 19.6
click at [444, 94] on div "Description En: Romaine lettuce, iceberg lettuce, pomegranate, cherry tomato, g…" at bounding box center [453, 75] width 189 height 42
copy span "cracker"
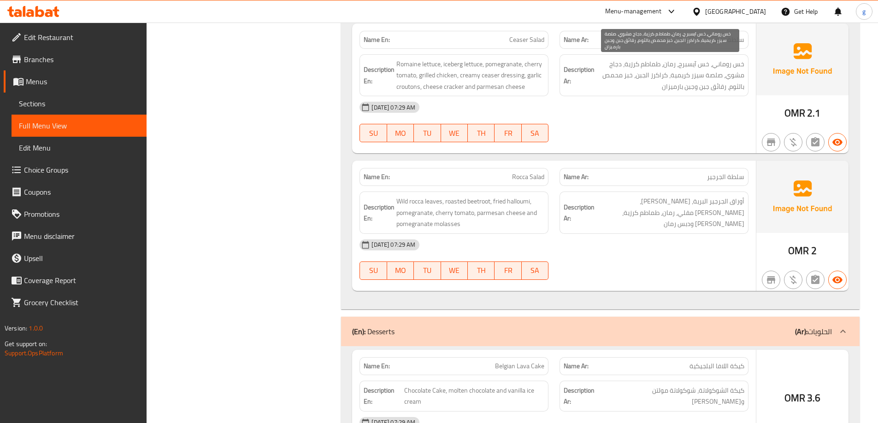
click at [678, 87] on span "خس روماني، خس آيسبرج، رمان، طماطم كرزية، دجاج مشوي، صلصة سيزر كريمية، كراكرز ال…" at bounding box center [670, 76] width 148 height 34
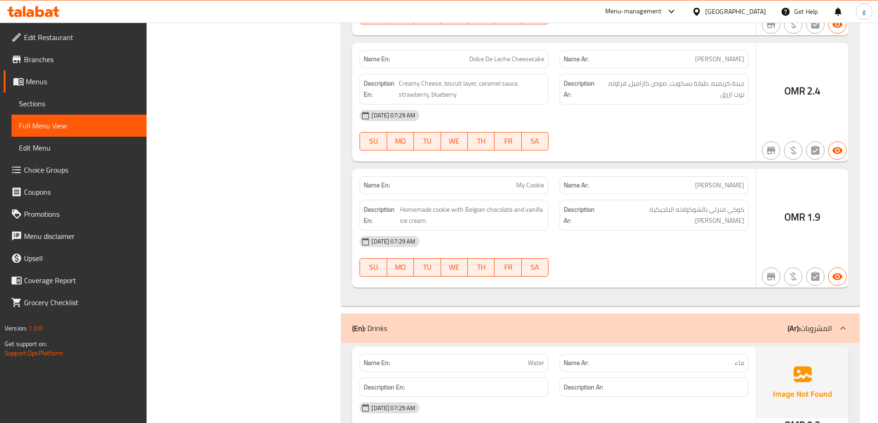
scroll to position [3060, 0]
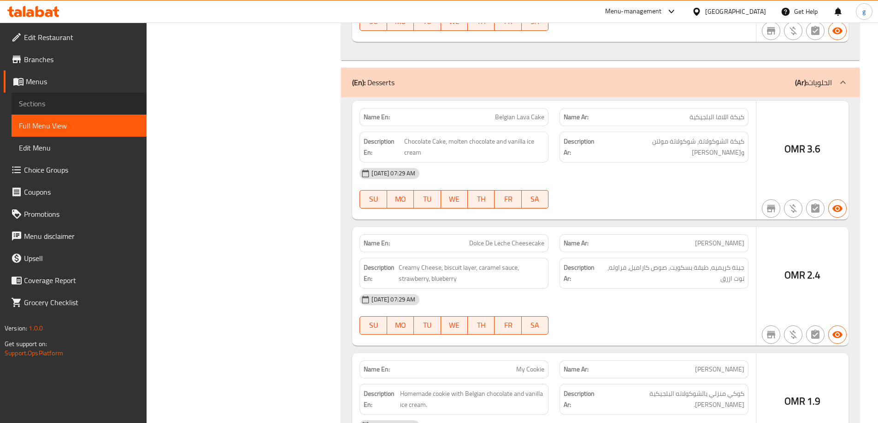
click at [71, 104] on span "Sections" at bounding box center [79, 103] width 120 height 11
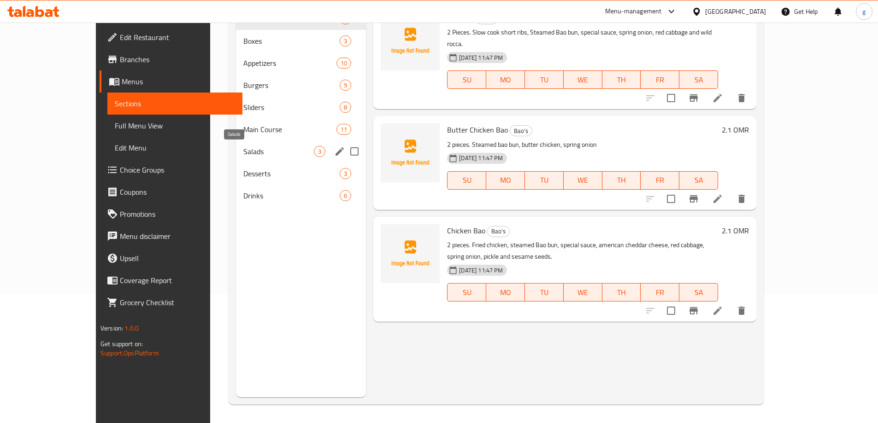
scroll to position [37, 0]
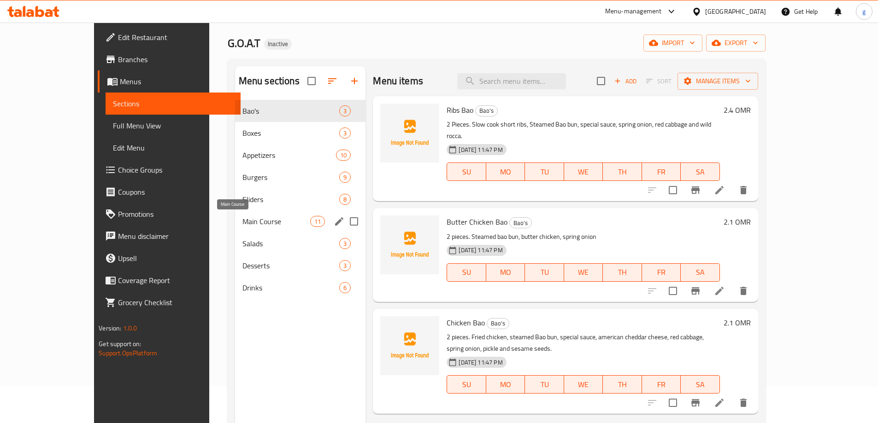
click at [242, 220] on span "Main Course" at bounding box center [276, 221] width 68 height 11
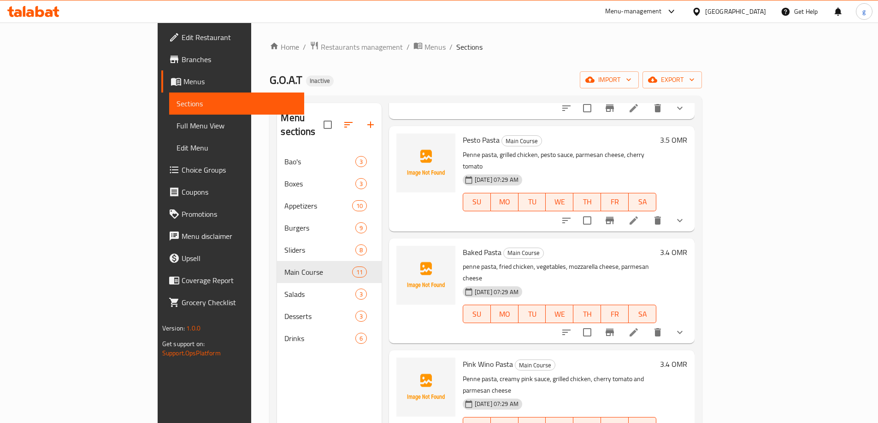
scroll to position [184, 0]
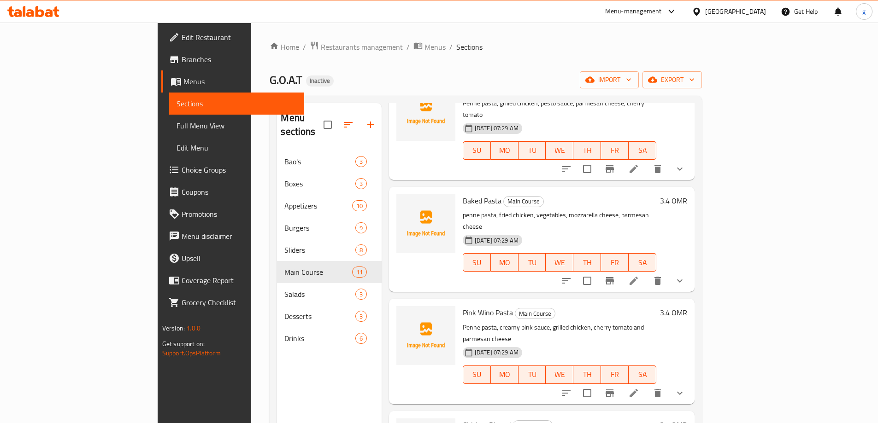
click at [639, 276] on icon at bounding box center [633, 281] width 11 height 11
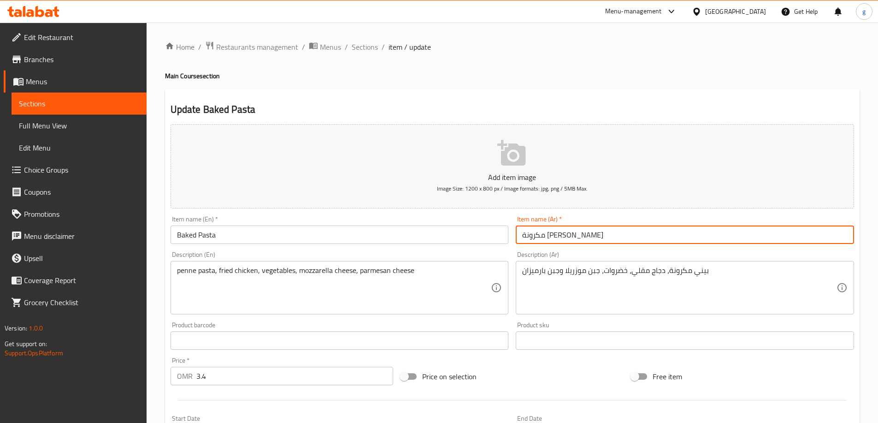
drag, startPoint x: 523, startPoint y: 235, endPoint x: 536, endPoint y: 235, distance: 12.4
click at [536, 235] on input "مكرونة [PERSON_NAME]" at bounding box center [685, 235] width 338 height 18
paste input "الفرن"
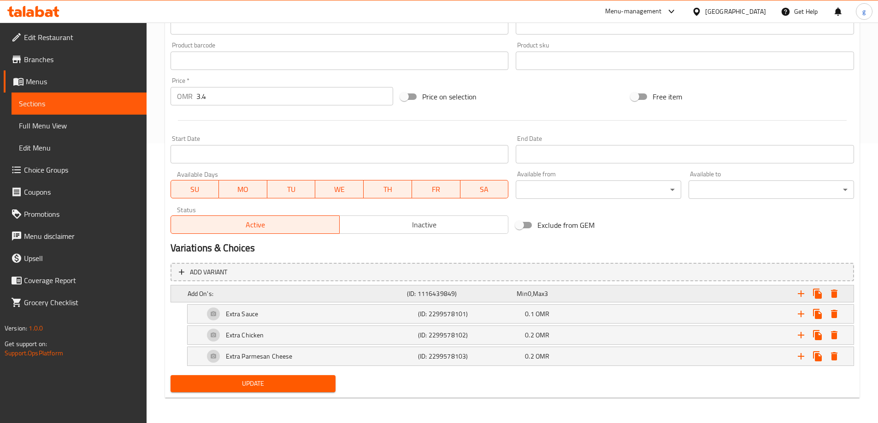
scroll to position [281, 0]
type input "مكرونة بالفرن"
click at [271, 384] on span "Update" at bounding box center [253, 384] width 151 height 12
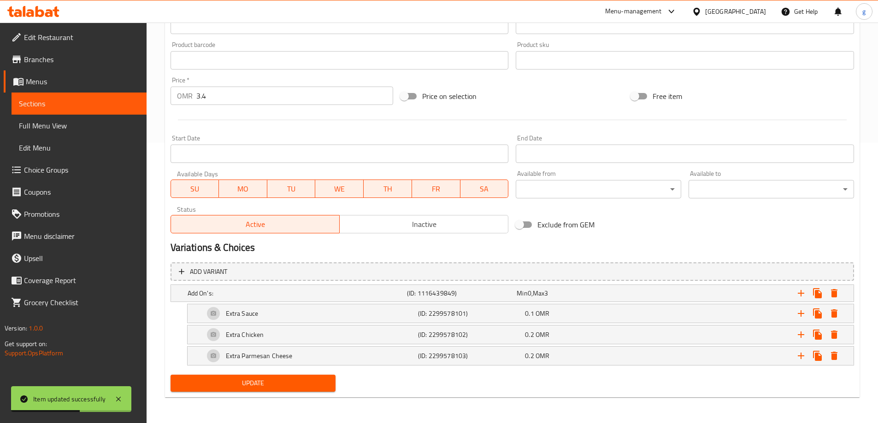
click at [49, 100] on span "Sections" at bounding box center [79, 103] width 120 height 11
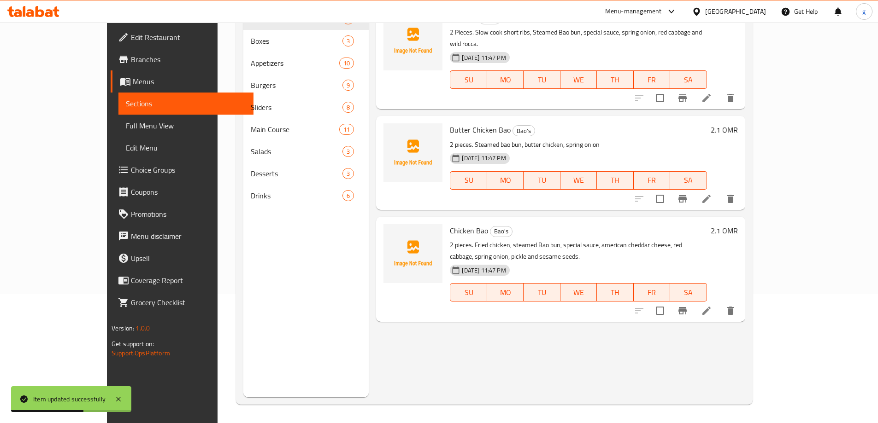
scroll to position [129, 0]
click at [126, 127] on span "Full Menu View" at bounding box center [186, 125] width 120 height 11
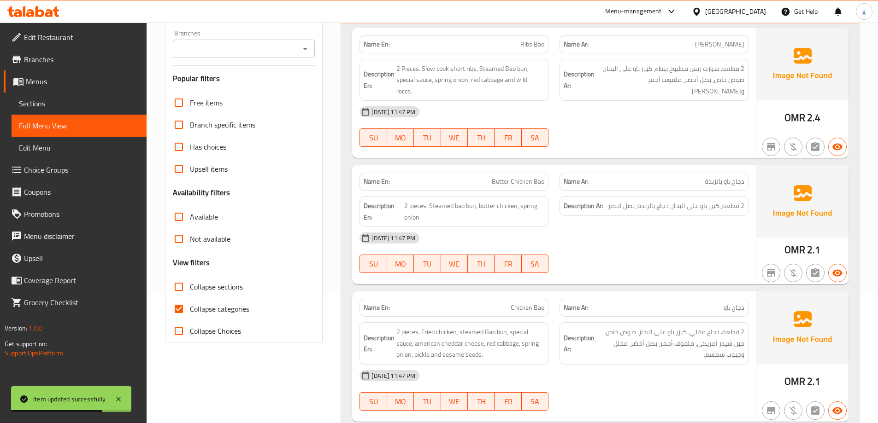
click at [184, 307] on input "Collapse categories" at bounding box center [179, 309] width 22 height 22
checkbox input "false"
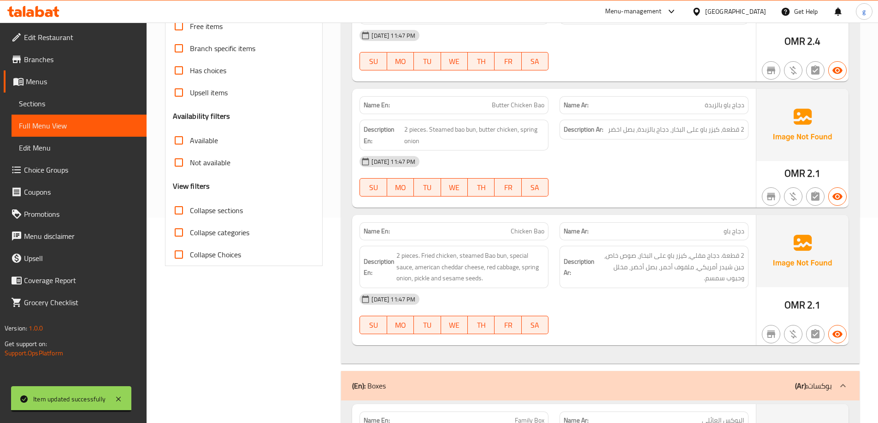
scroll to position [46, 0]
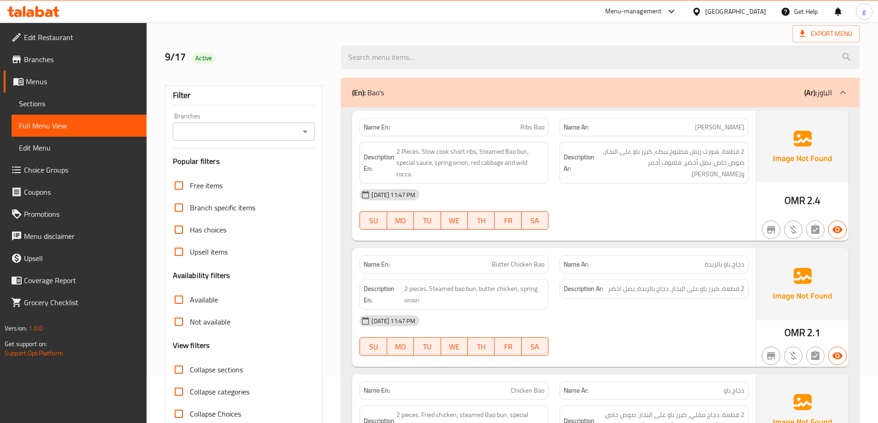
click at [824, 94] on p "(Ar): الباوز" at bounding box center [818, 92] width 28 height 11
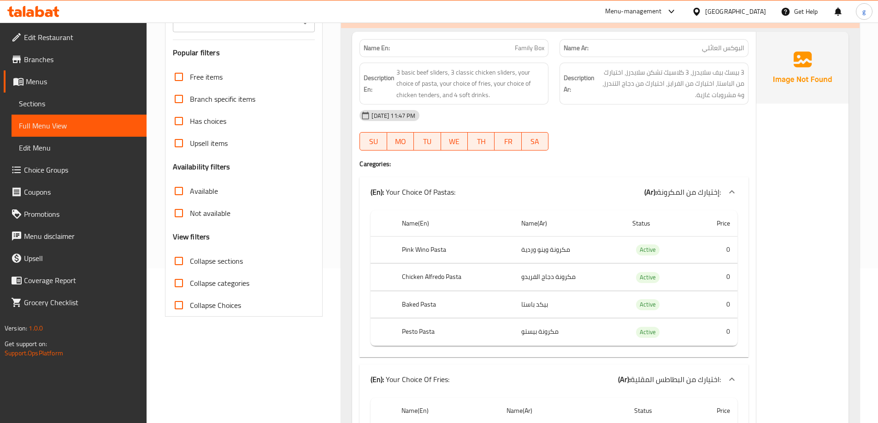
scroll to position [138, 0]
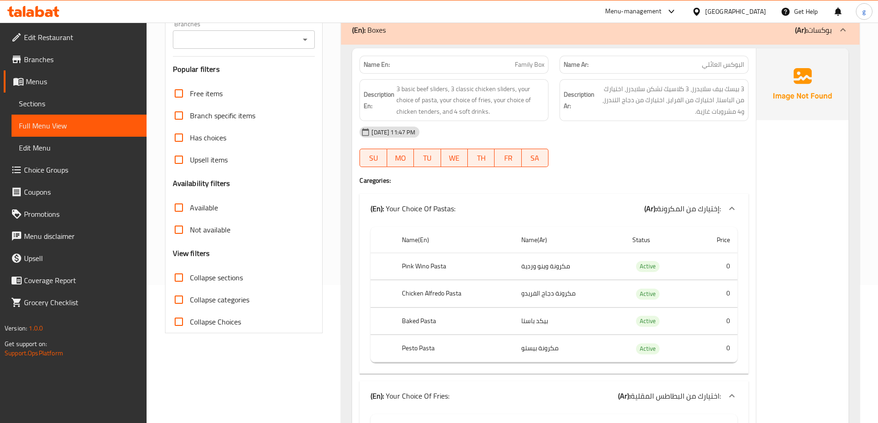
click at [734, 37] on div "(En): Boxes (Ar): بوكسات" at bounding box center [600, 29] width 518 height 29
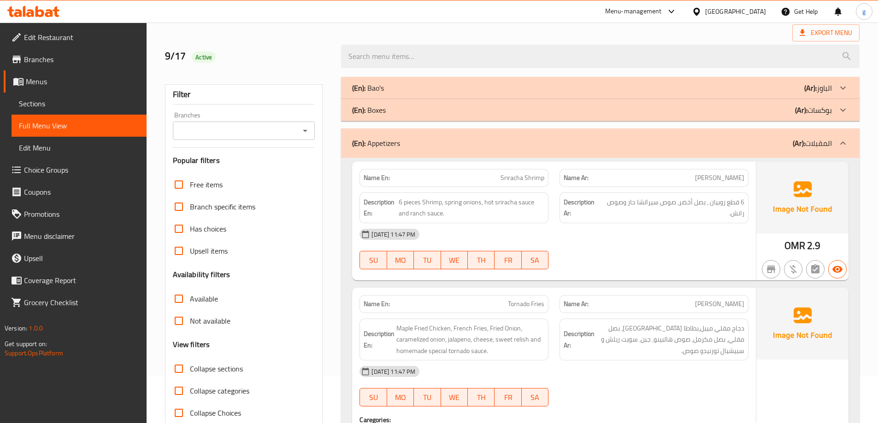
scroll to position [46, 0]
click at [803, 147] on b "(Ar):" at bounding box center [798, 144] width 12 height 14
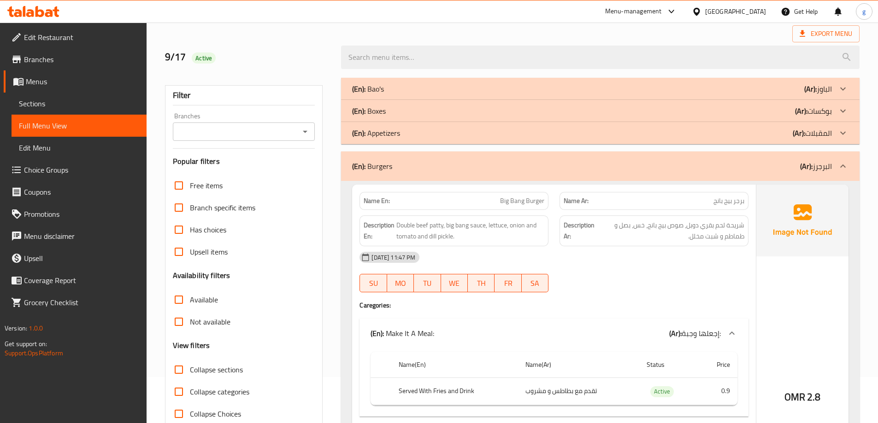
click at [805, 159] on b "(Ar):" at bounding box center [806, 166] width 12 height 14
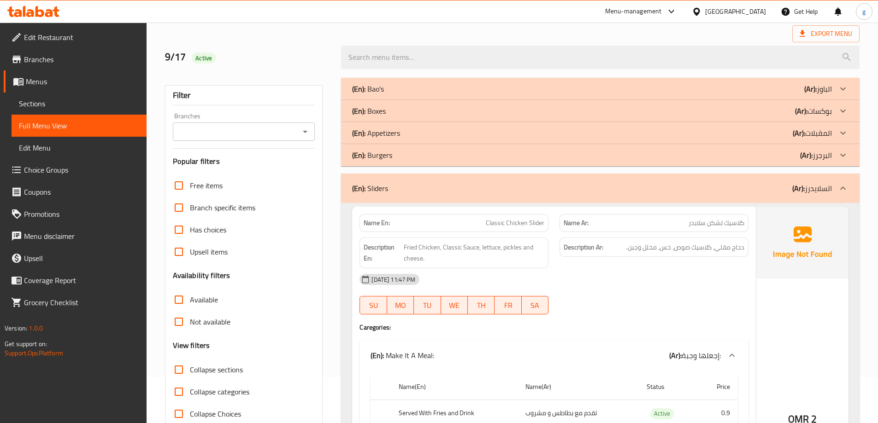
click at [801, 182] on b "(Ar):" at bounding box center [798, 189] width 12 height 14
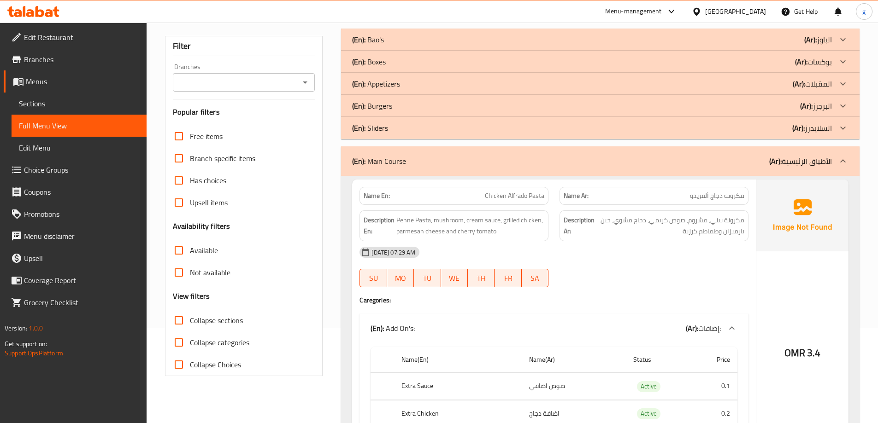
scroll to position [0, 0]
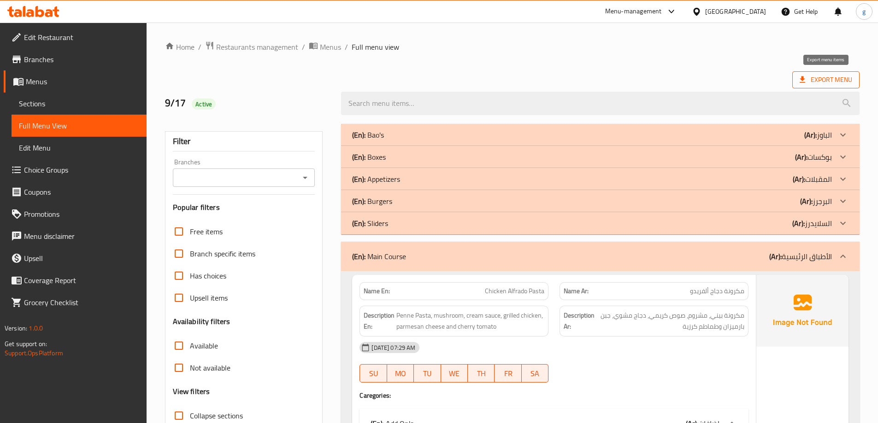
click at [844, 83] on span "Export Menu" at bounding box center [825, 80] width 53 height 12
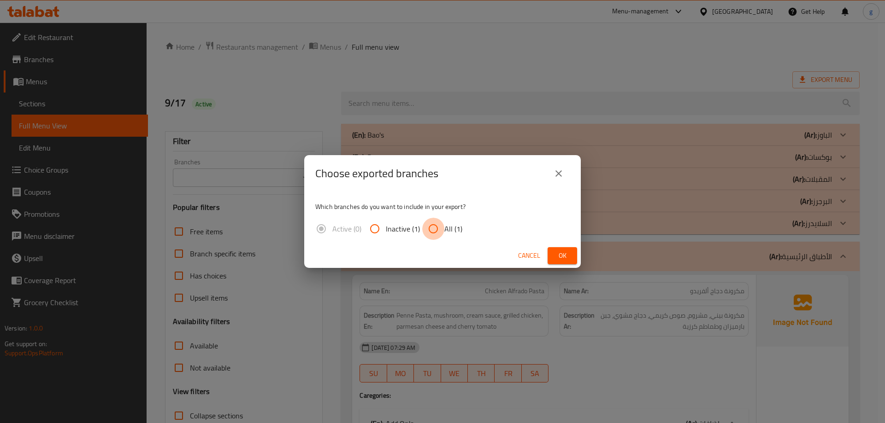
click at [429, 229] on input "All (1)" at bounding box center [433, 229] width 22 height 22
radio input "true"
click at [558, 258] on span "Ok" at bounding box center [562, 256] width 15 height 12
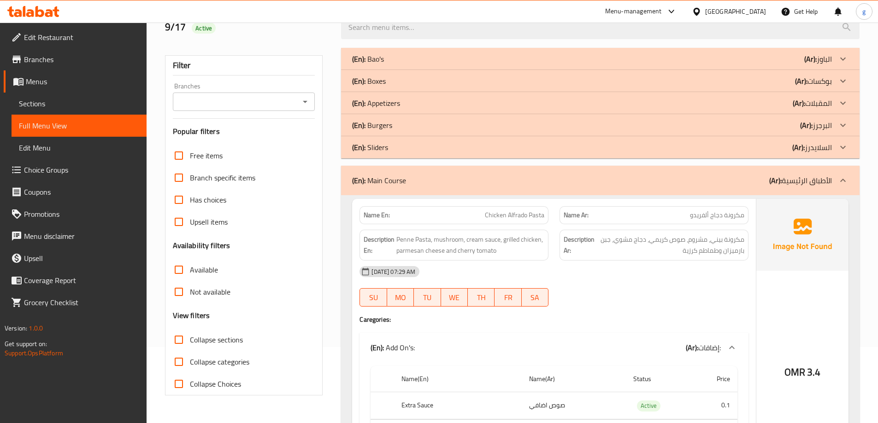
scroll to position [92, 0]
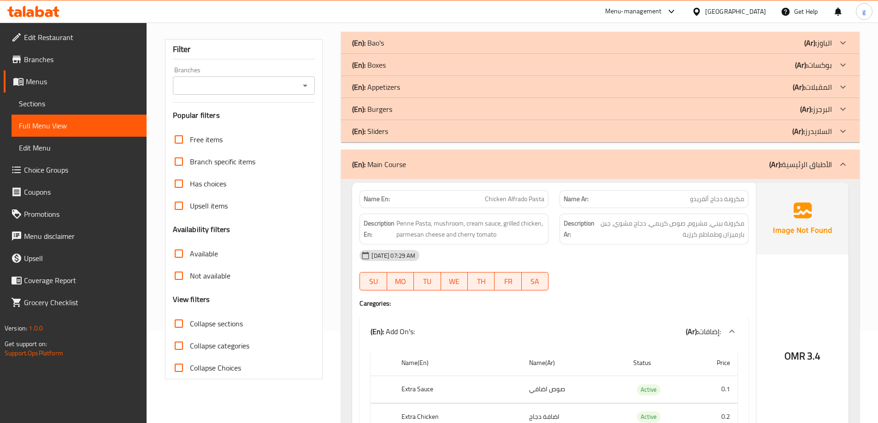
drag, startPoint x: 423, startPoint y: 169, endPoint x: 437, endPoint y: 164, distance: 15.3
click at [373, 161] on div "(En): Main Course (Ar): الأطباق الرئيسية" at bounding box center [592, 164] width 480 height 11
click at [437, 164] on div "(En): Main Course (Ar): الأطباق الرئيسية" at bounding box center [592, 164] width 480 height 11
drag, startPoint x: 437, startPoint y: 164, endPoint x: 330, endPoint y: 150, distance: 107.7
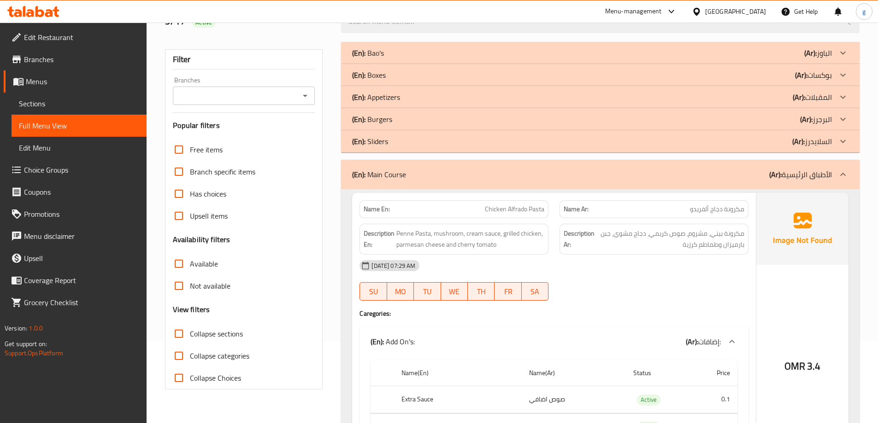
scroll to position [0, 0]
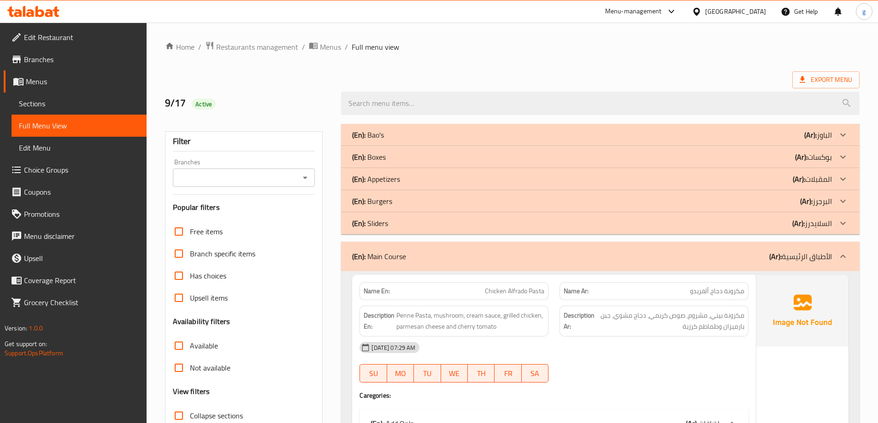
click at [46, 99] on span "Sections" at bounding box center [79, 103] width 120 height 11
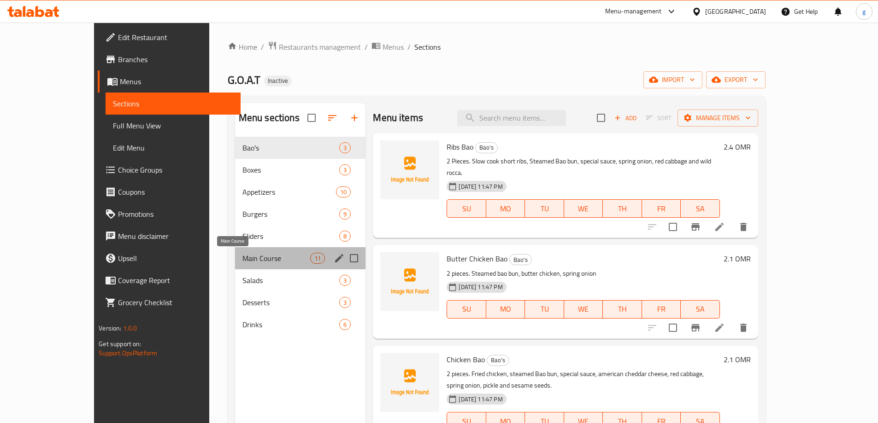
drag, startPoint x: 222, startPoint y: 258, endPoint x: 214, endPoint y: 260, distance: 8.3
click at [242, 260] on span "Main Course" at bounding box center [276, 258] width 68 height 11
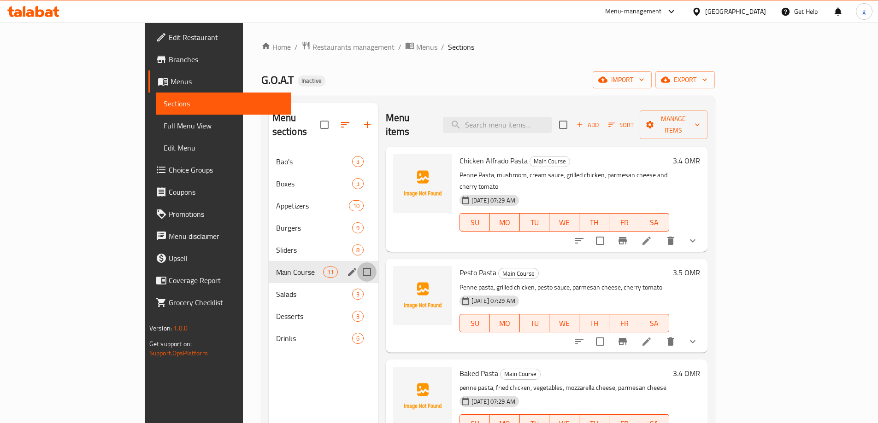
click at [357, 263] on input "Menu sections" at bounding box center [366, 272] width 19 height 19
checkbox input "false"
click at [348, 268] on icon "edit" at bounding box center [352, 272] width 8 height 8
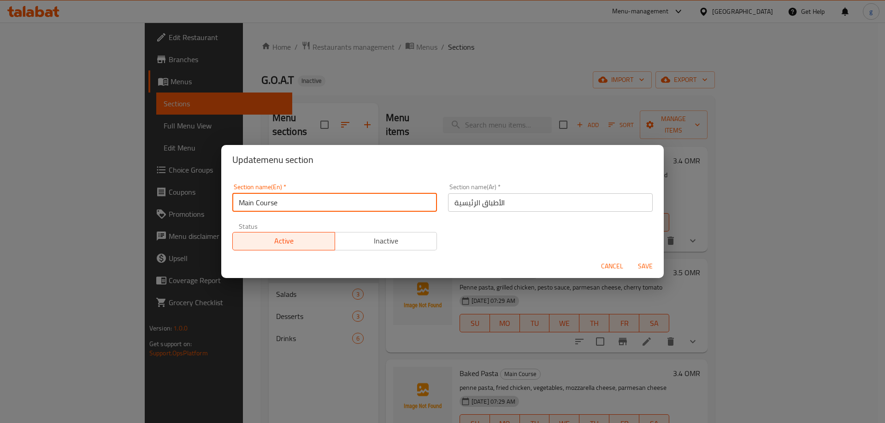
drag, startPoint x: 320, startPoint y: 202, endPoint x: 214, endPoint y: 206, distance: 106.5
click at [214, 206] on div "Update menu section Section name(En)   * Main Course Section name(En) * Section…" at bounding box center [442, 211] width 885 height 423
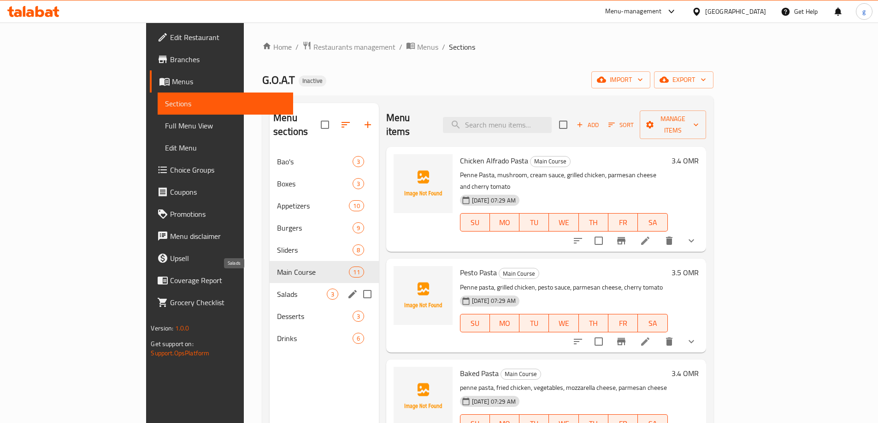
click at [277, 289] on span "Salads" at bounding box center [301, 294] width 49 height 11
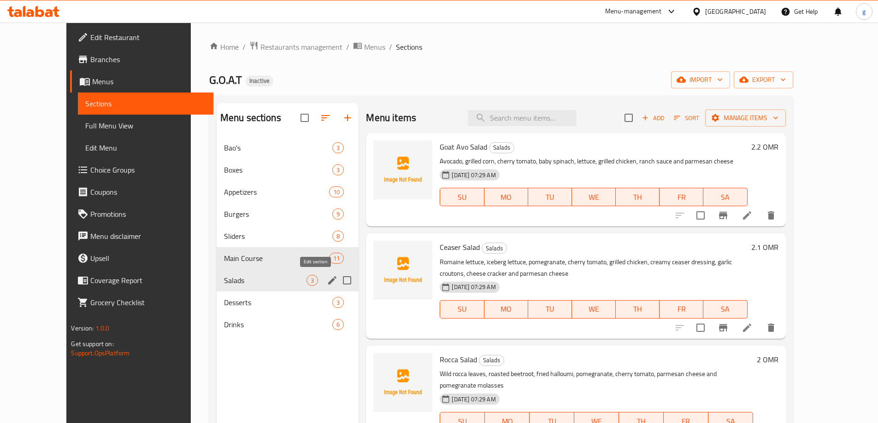
click at [328, 279] on icon "edit" at bounding box center [332, 280] width 8 height 8
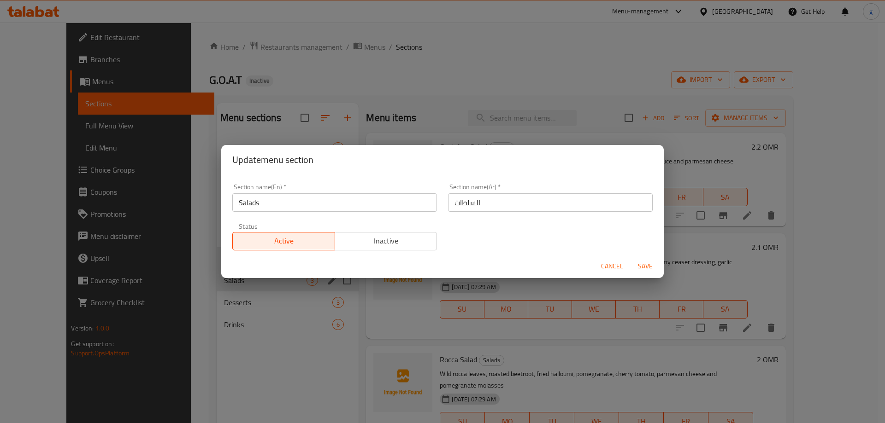
click at [301, 202] on input "Salads" at bounding box center [334, 203] width 205 height 18
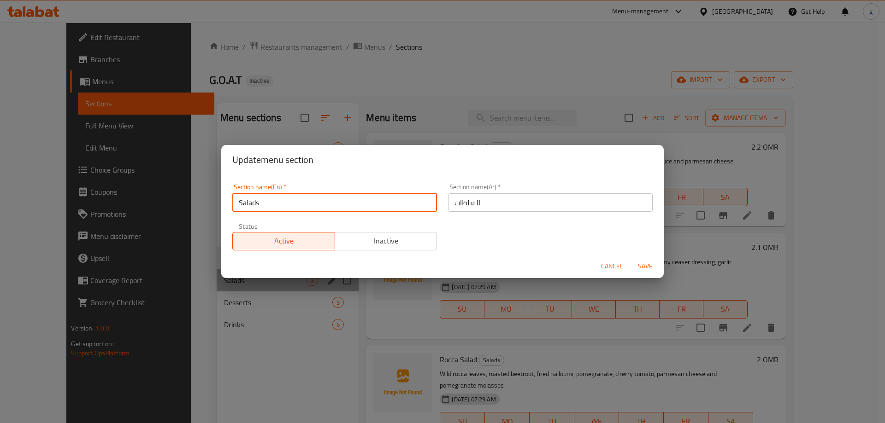
click at [301, 202] on input "Salads" at bounding box center [334, 203] width 205 height 18
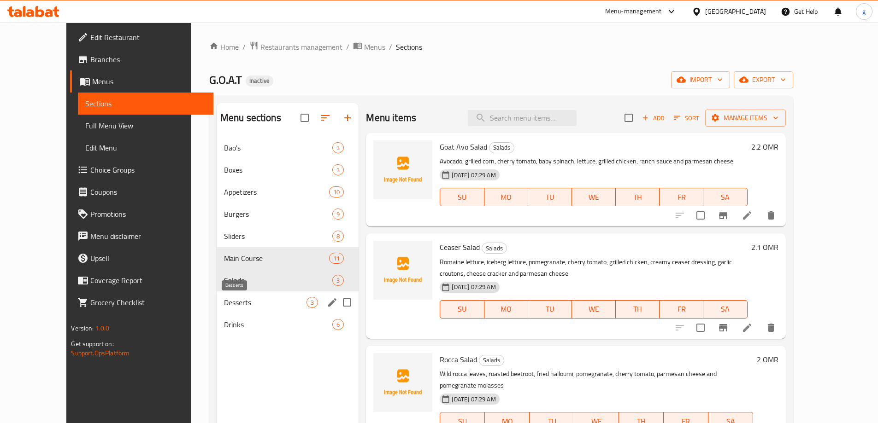
click at [244, 303] on span "Desserts" at bounding box center [265, 302] width 83 height 11
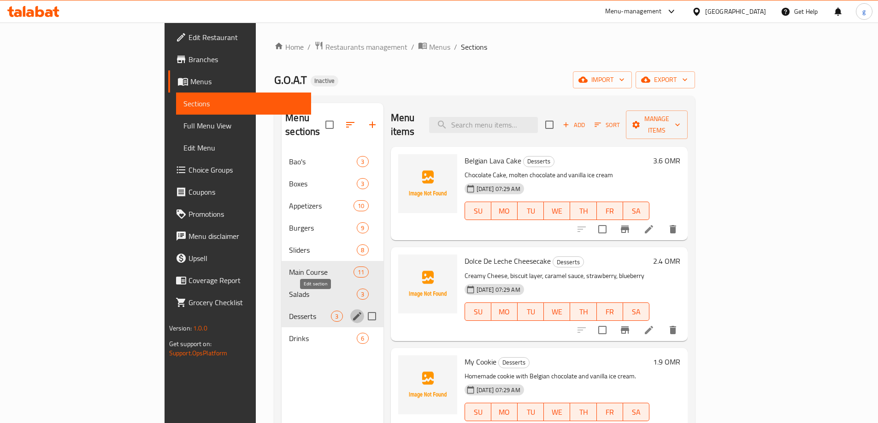
click at [352, 311] on icon "edit" at bounding box center [357, 316] width 11 height 11
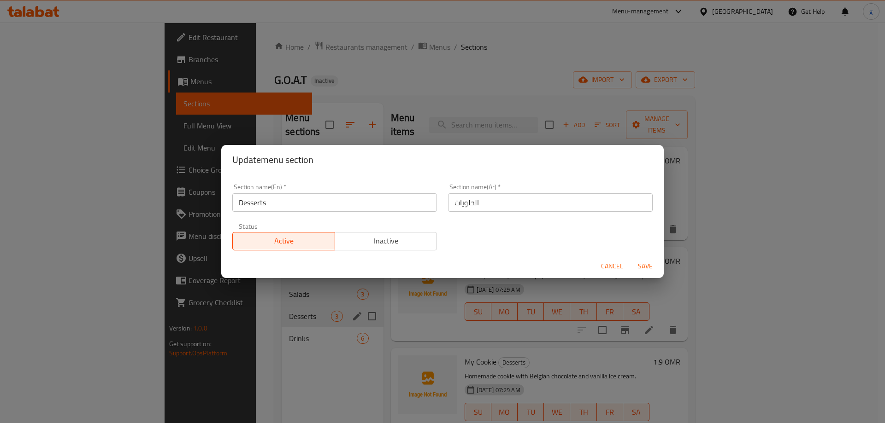
click at [322, 208] on input "Desserts" at bounding box center [334, 203] width 205 height 18
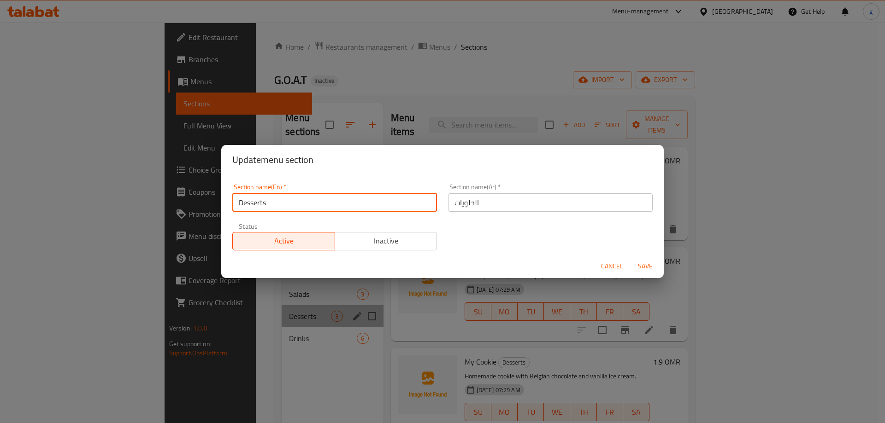
click at [322, 208] on input "Desserts" at bounding box center [334, 203] width 205 height 18
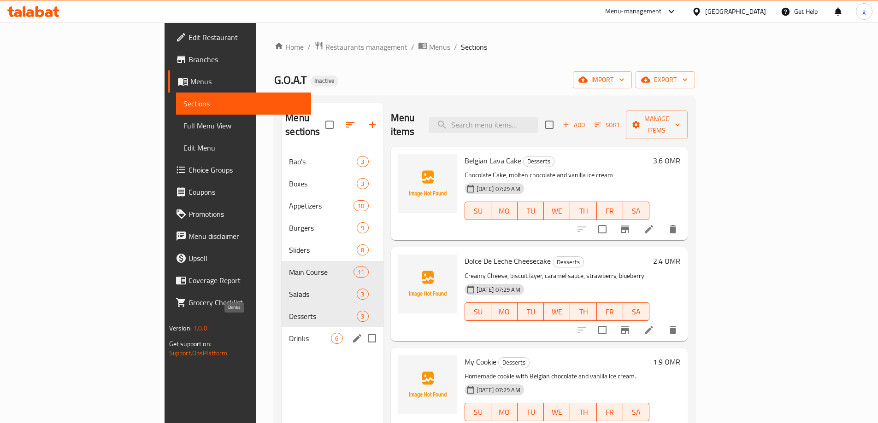
click at [289, 333] on span "Drinks" at bounding box center [310, 338] width 42 height 11
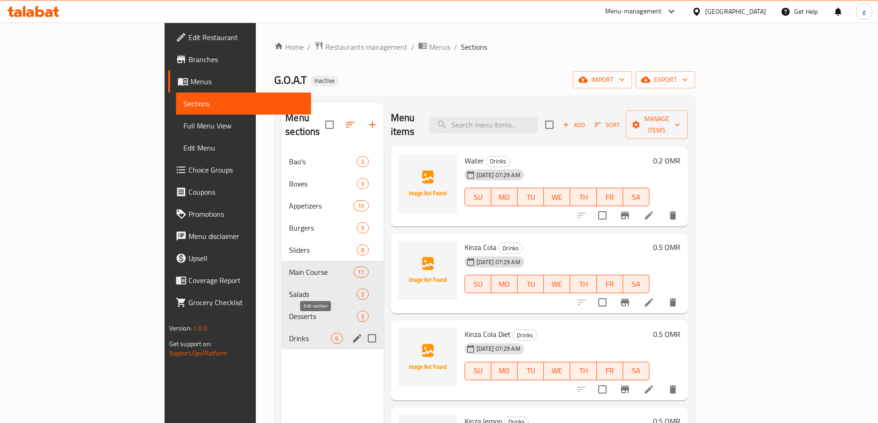
click at [352, 333] on icon "edit" at bounding box center [357, 338] width 11 height 11
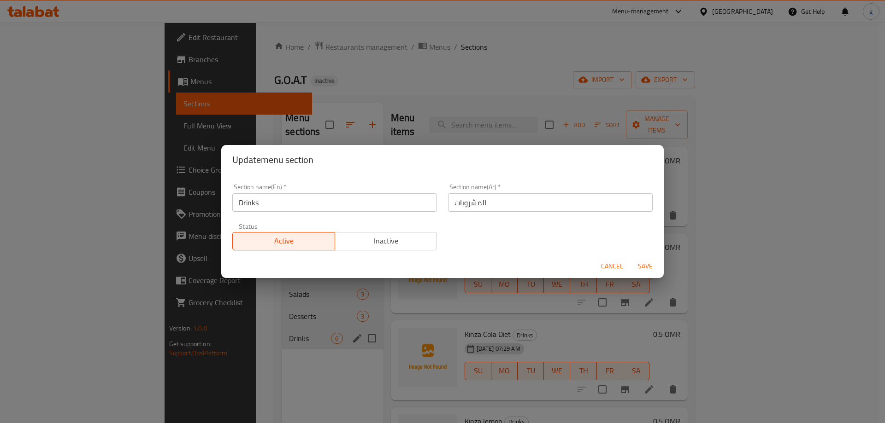
click at [353, 195] on input "Drinks" at bounding box center [334, 203] width 205 height 18
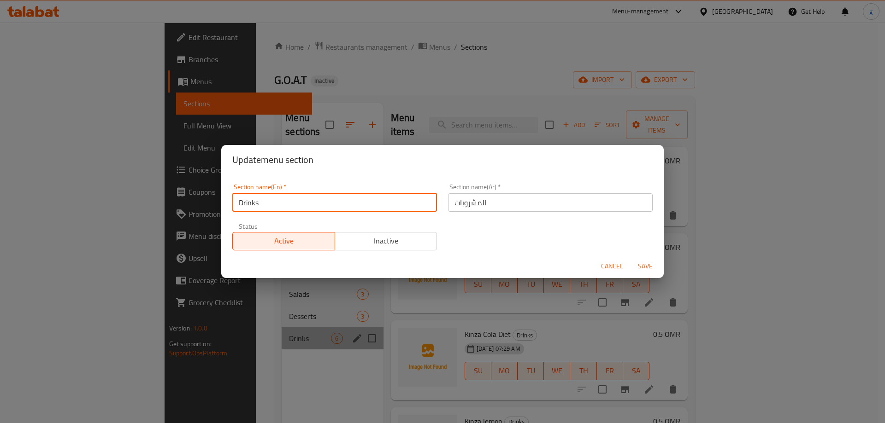
click at [353, 195] on input "Drinks" at bounding box center [334, 203] width 205 height 18
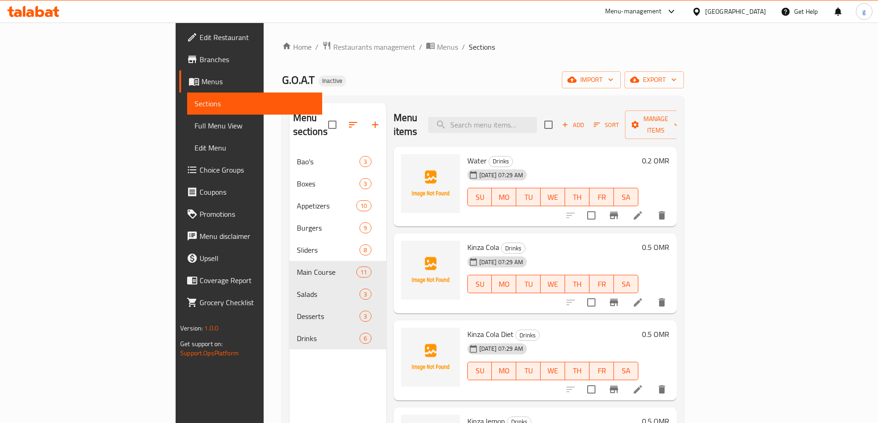
drag, startPoint x: 219, startPoint y: 364, endPoint x: 204, endPoint y: 352, distance: 19.4
click at [289, 364] on div "Menu sections Bao's 3 Boxes 3 Appetizers 10 Burgers 9 Sliders 8 Main Course 11 …" at bounding box center [337, 314] width 97 height 423
click at [289, 357] on div "Menu sections Bao's 3 Boxes 3 Appetizers 10 Burgers 9 Sliders 8 Main Course 11 …" at bounding box center [337, 314] width 97 height 423
click at [37, 17] on icon at bounding box center [39, 11] width 9 height 11
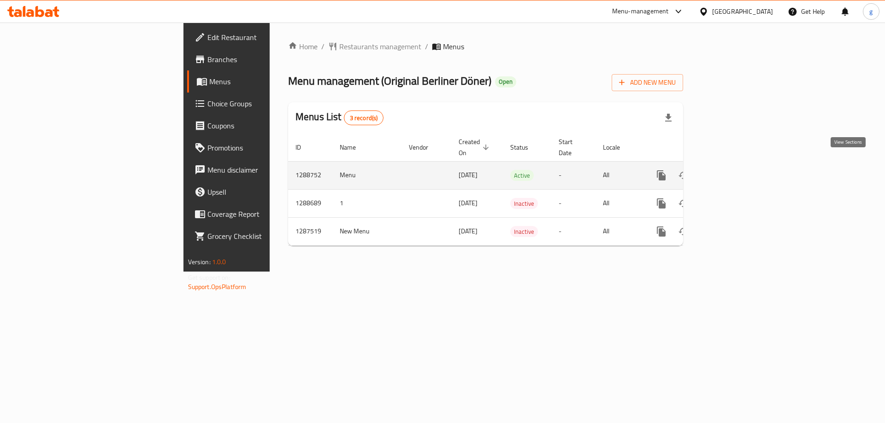
click at [733, 170] on icon "enhanced table" at bounding box center [727, 175] width 11 height 11
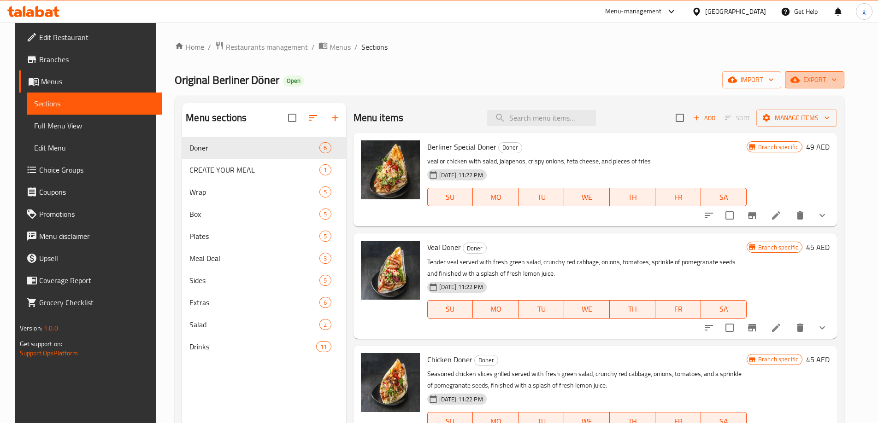
click at [839, 83] on icon "button" at bounding box center [833, 79] width 9 height 9
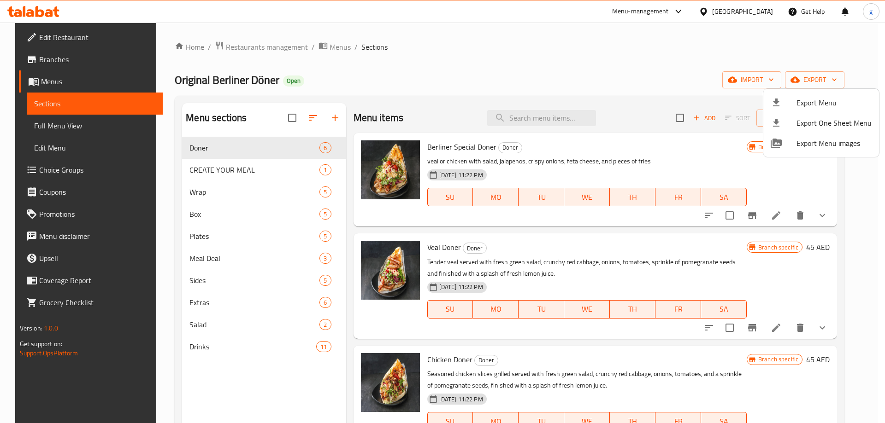
click at [690, 77] on div at bounding box center [442, 211] width 885 height 423
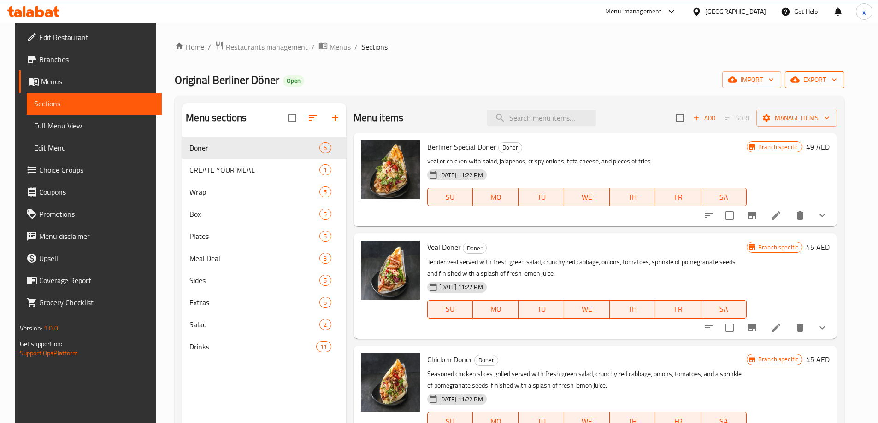
click at [833, 86] on button "export" at bounding box center [814, 79] width 59 height 17
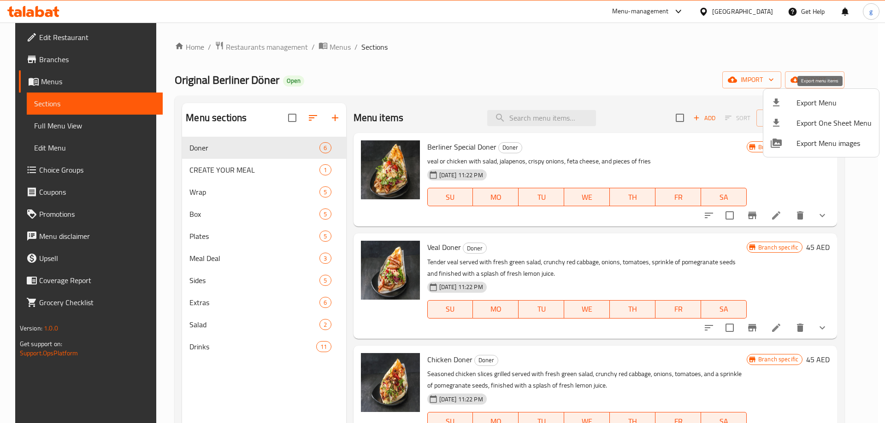
click at [801, 104] on span "Export Menu" at bounding box center [833, 102] width 75 height 11
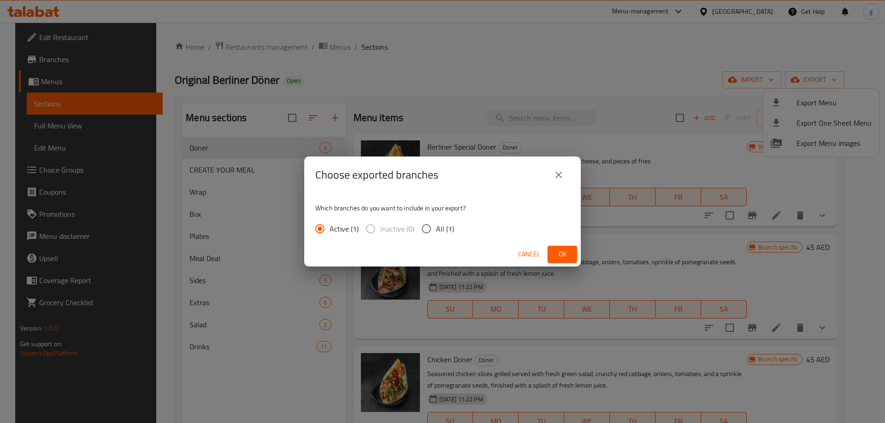
click at [432, 236] on input "All (1)" at bounding box center [426, 228] width 19 height 19
radio input "true"
click at [561, 254] on span "Ok" at bounding box center [562, 255] width 15 height 12
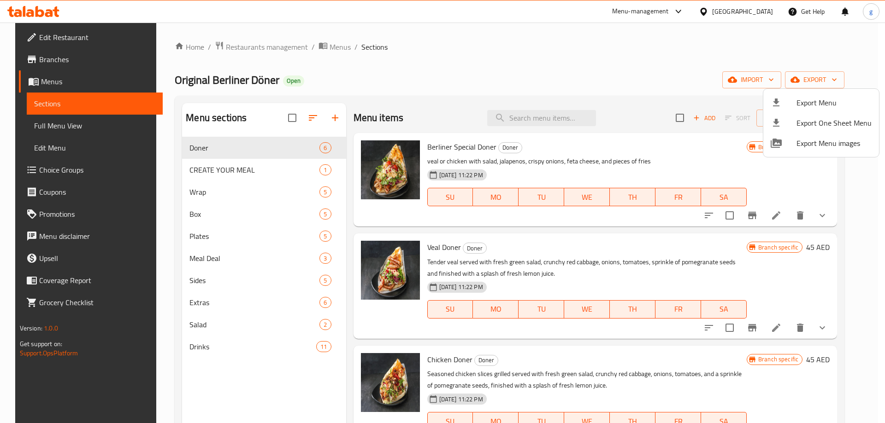
click at [498, 90] on div at bounding box center [442, 211] width 885 height 423
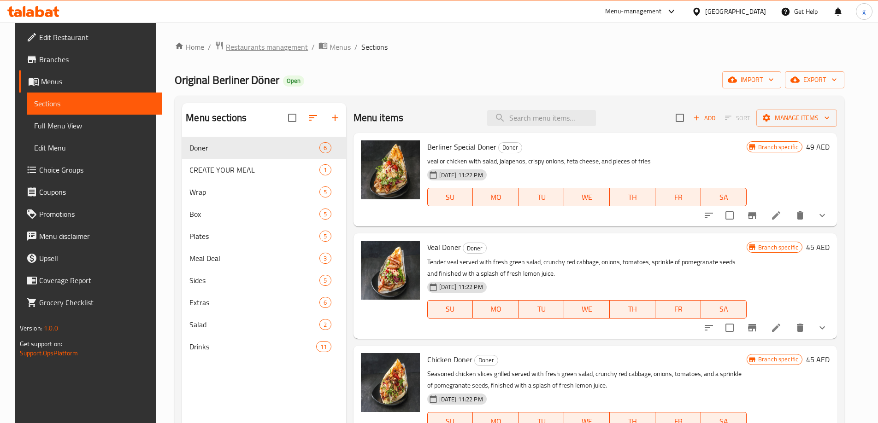
click at [245, 43] on span "Restaurants management" at bounding box center [267, 46] width 82 height 11
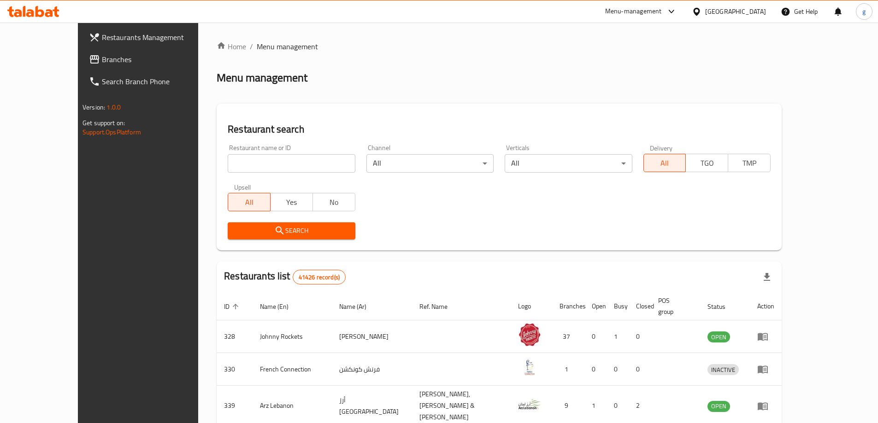
click at [102, 59] on span "Branches" at bounding box center [159, 59] width 115 height 11
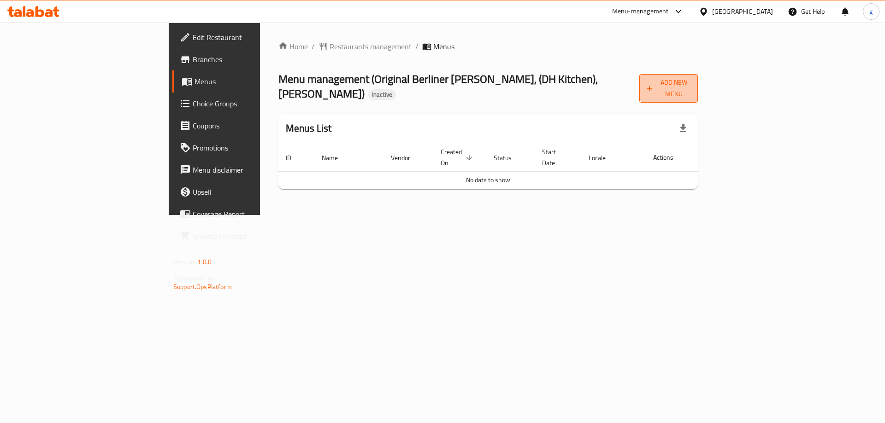
click at [690, 86] on span "Add New Menu" at bounding box center [668, 88] width 44 height 23
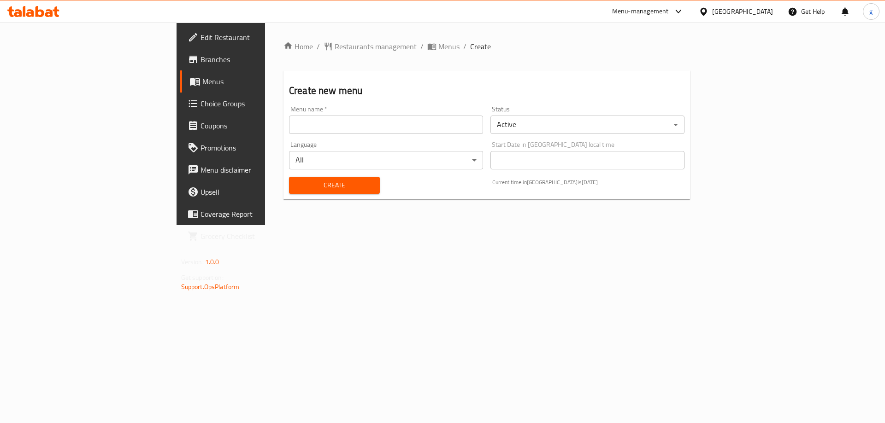
click at [289, 131] on input "text" at bounding box center [386, 125] width 194 height 18
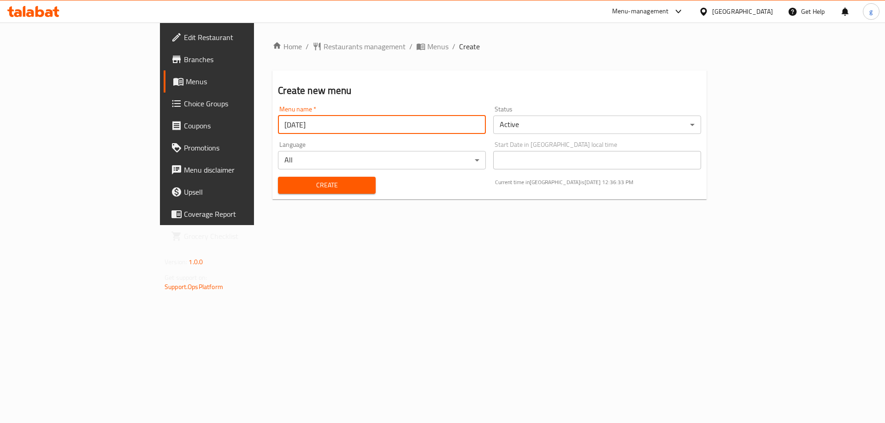
type input "18/9/2025"
click at [278, 177] on button "Create" at bounding box center [326, 185] width 97 height 17
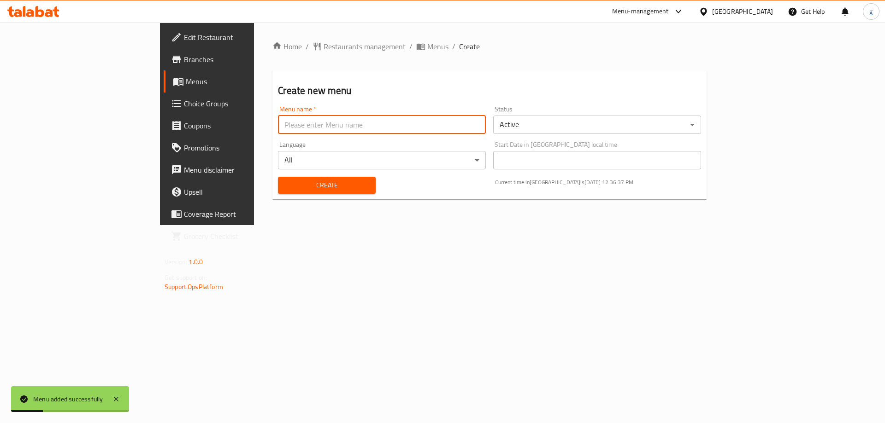
click at [186, 82] on span "Menus" at bounding box center [243, 81] width 115 height 11
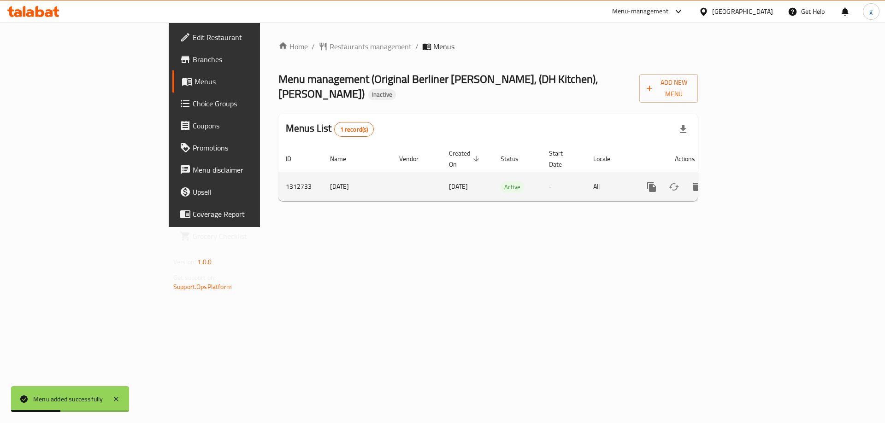
click at [723, 182] on icon "enhanced table" at bounding box center [717, 187] width 11 height 11
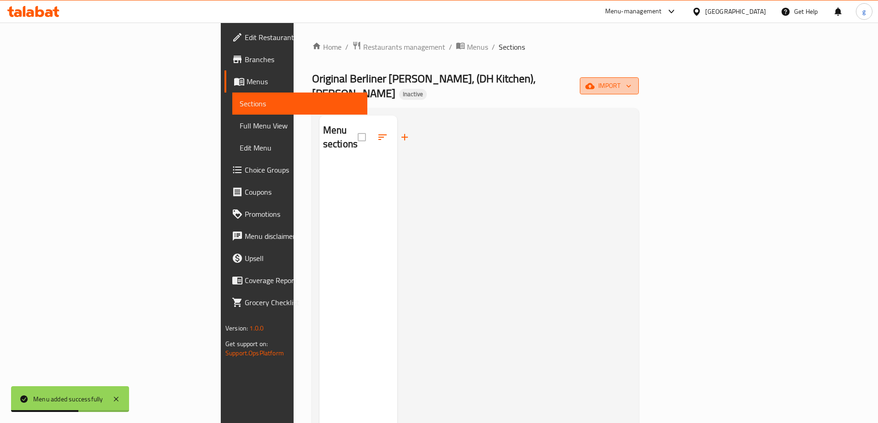
click at [631, 80] on span "import" at bounding box center [609, 86] width 44 height 12
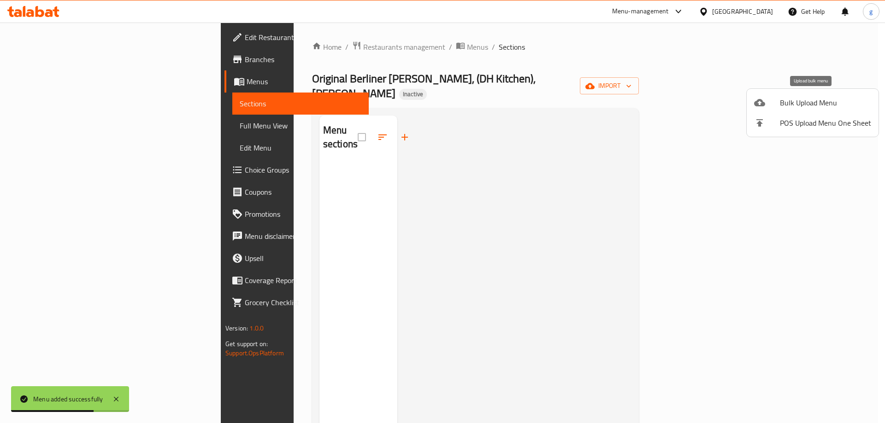
click at [836, 100] on span "Bulk Upload Menu" at bounding box center [825, 102] width 91 height 11
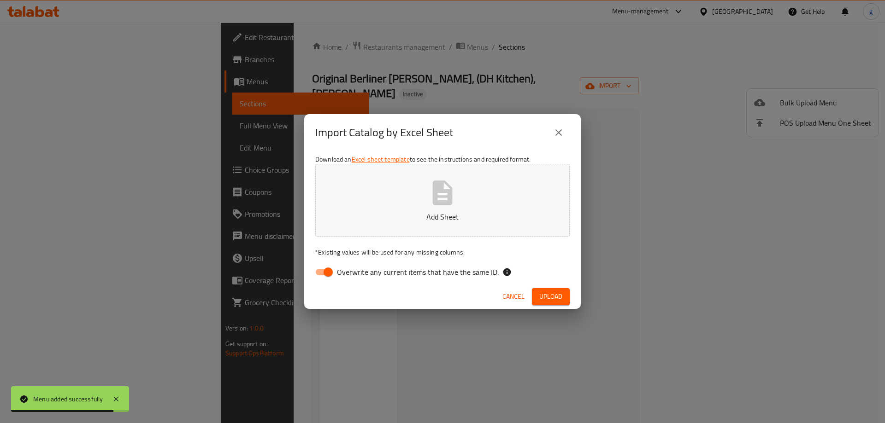
click at [328, 275] on input "Overwrite any current items that have the same ID." at bounding box center [328, 273] width 53 height 18
checkbox input "false"
click at [399, 194] on button "Add Sheet" at bounding box center [442, 200] width 254 height 73
click at [571, 300] on div "Cancel Upload" at bounding box center [442, 297] width 276 height 24
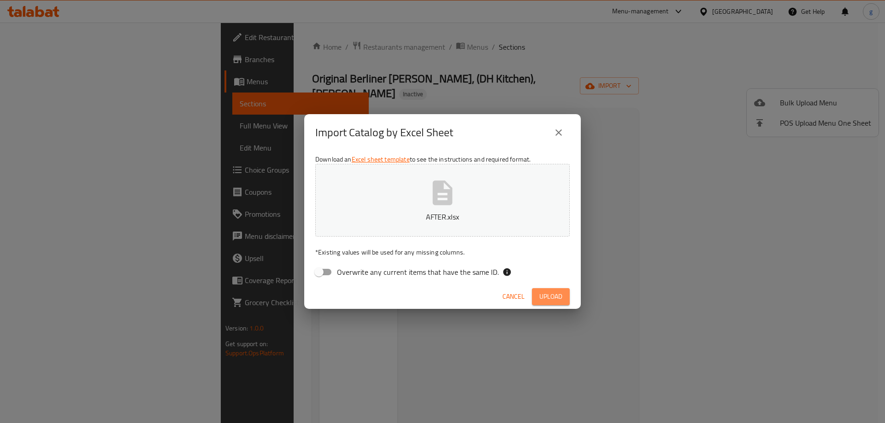
click at [552, 301] on span "Upload" at bounding box center [550, 297] width 23 height 12
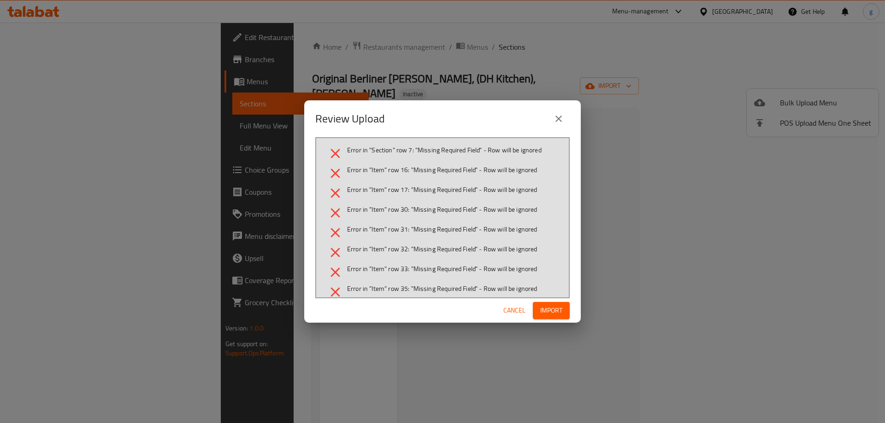
drag, startPoint x: 518, startPoint y: 312, endPoint x: 376, endPoint y: 251, distance: 155.0
click at [370, 251] on div "Review Upload Error in "Section" row 7: "Missing Required Field" - Row will be …" at bounding box center [442, 211] width 276 height 223
click at [507, 305] on span "Cancel" at bounding box center [514, 311] width 22 height 12
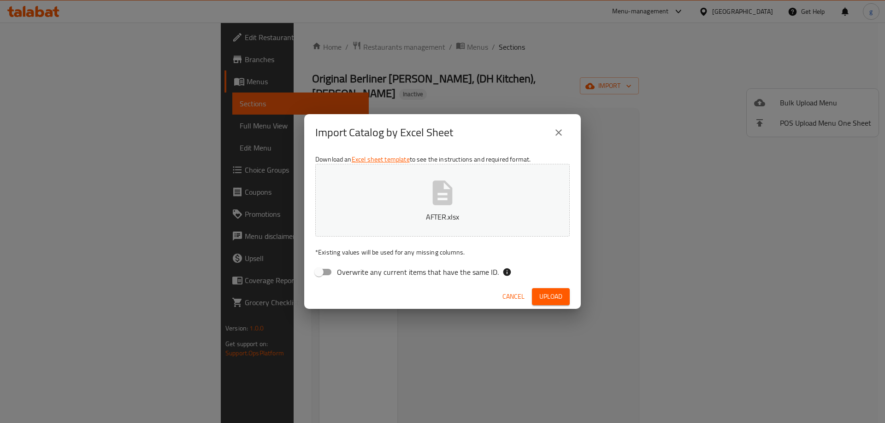
click at [511, 296] on span "Cancel" at bounding box center [513, 297] width 22 height 12
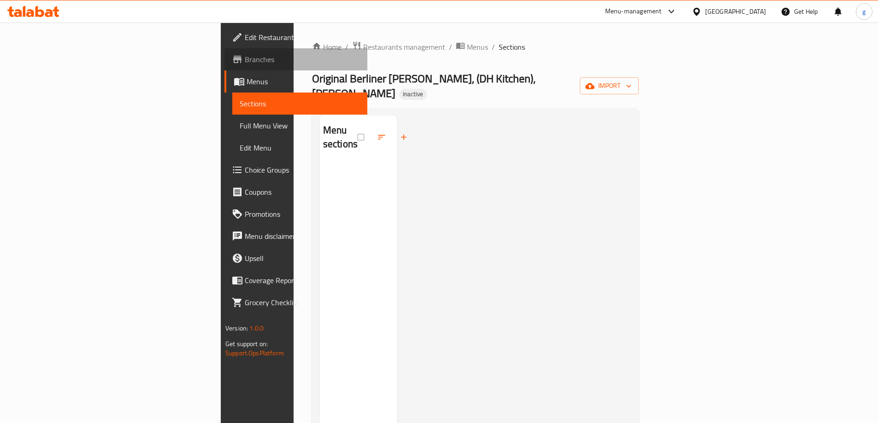
click at [245, 59] on span "Branches" at bounding box center [302, 59] width 115 height 11
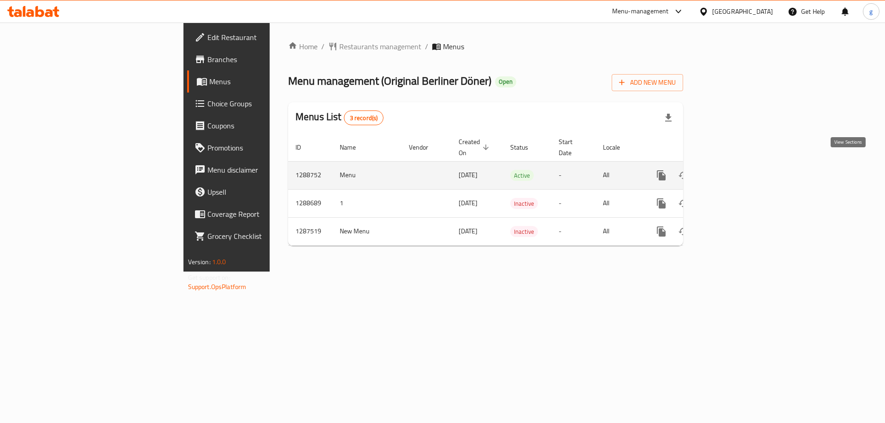
click at [733, 170] on icon "enhanced table" at bounding box center [727, 175] width 11 height 11
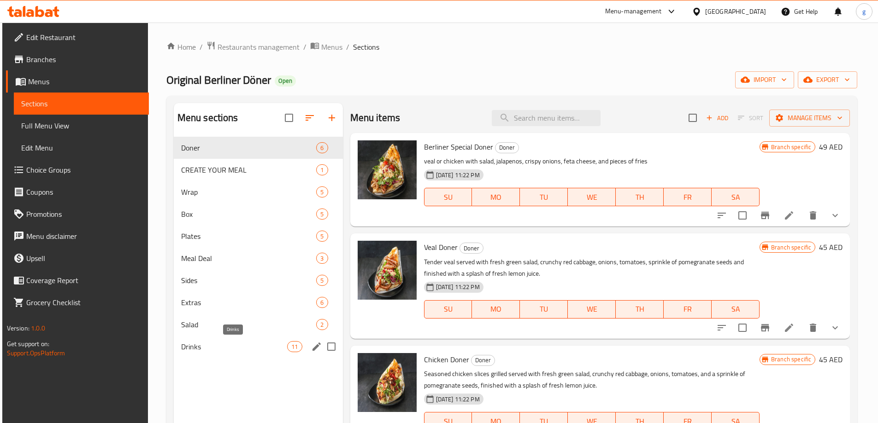
click at [222, 344] on span "Drinks" at bounding box center [234, 346] width 106 height 11
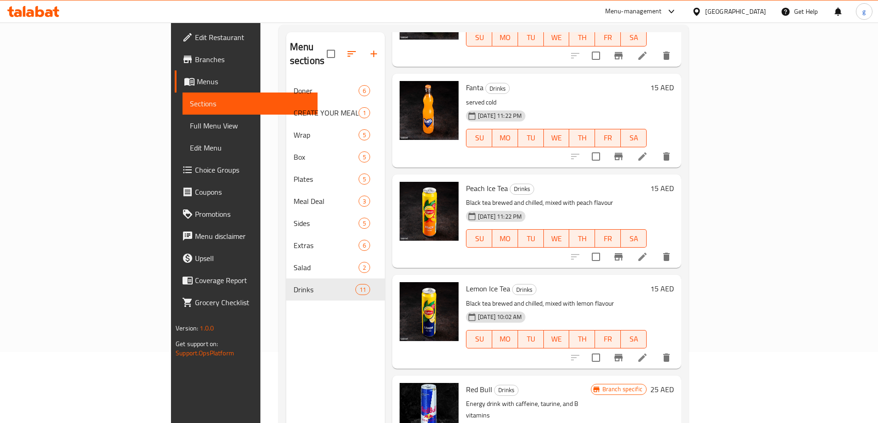
scroll to position [129, 0]
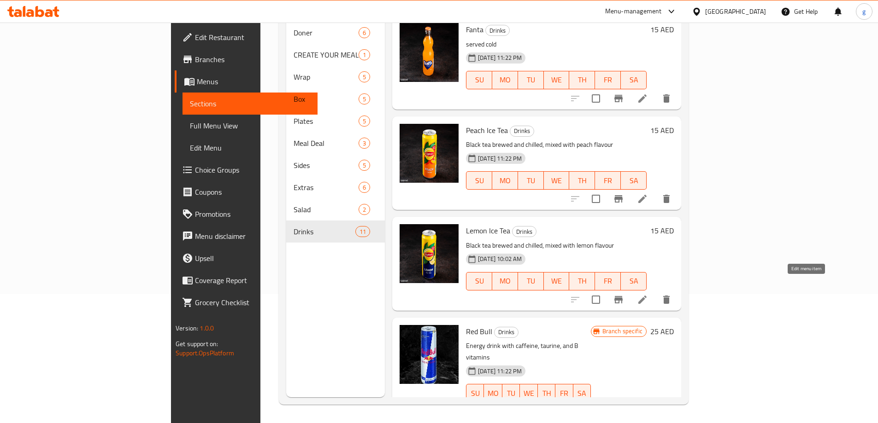
click at [646, 296] on icon at bounding box center [642, 300] width 8 height 8
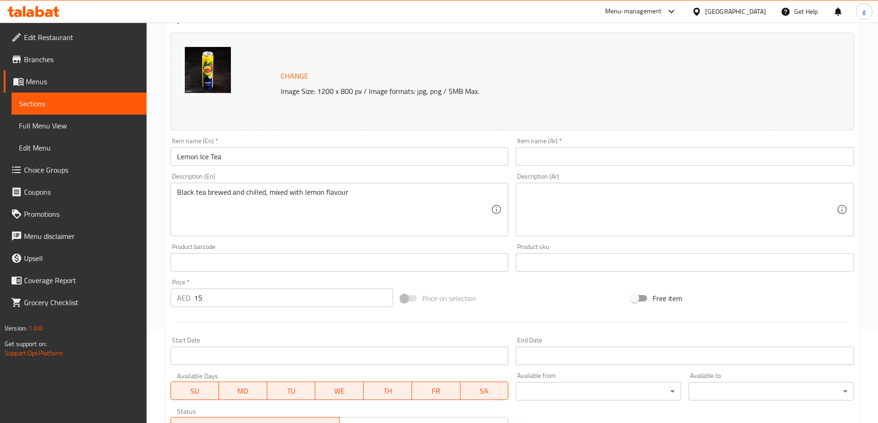
scroll to position [92, 0]
click at [52, 55] on span "Branches" at bounding box center [81, 59] width 115 height 11
